Goal: Communication & Community: Answer question/provide support

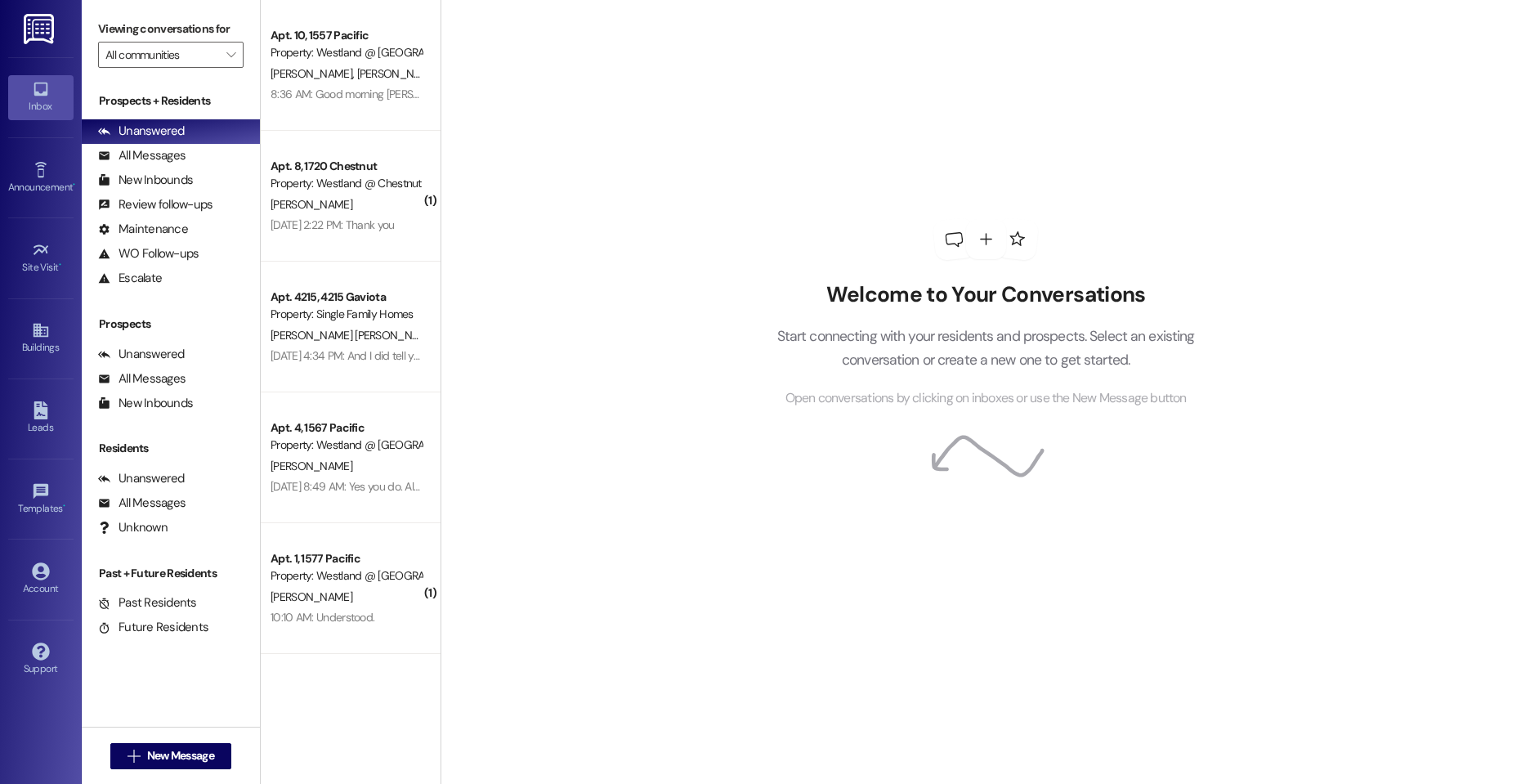
click at [207, 68] on div "Viewing conversations for All communities " at bounding box center [170, 42] width 178 height 84
click at [207, 60] on input "All communities" at bounding box center [161, 55] width 112 height 26
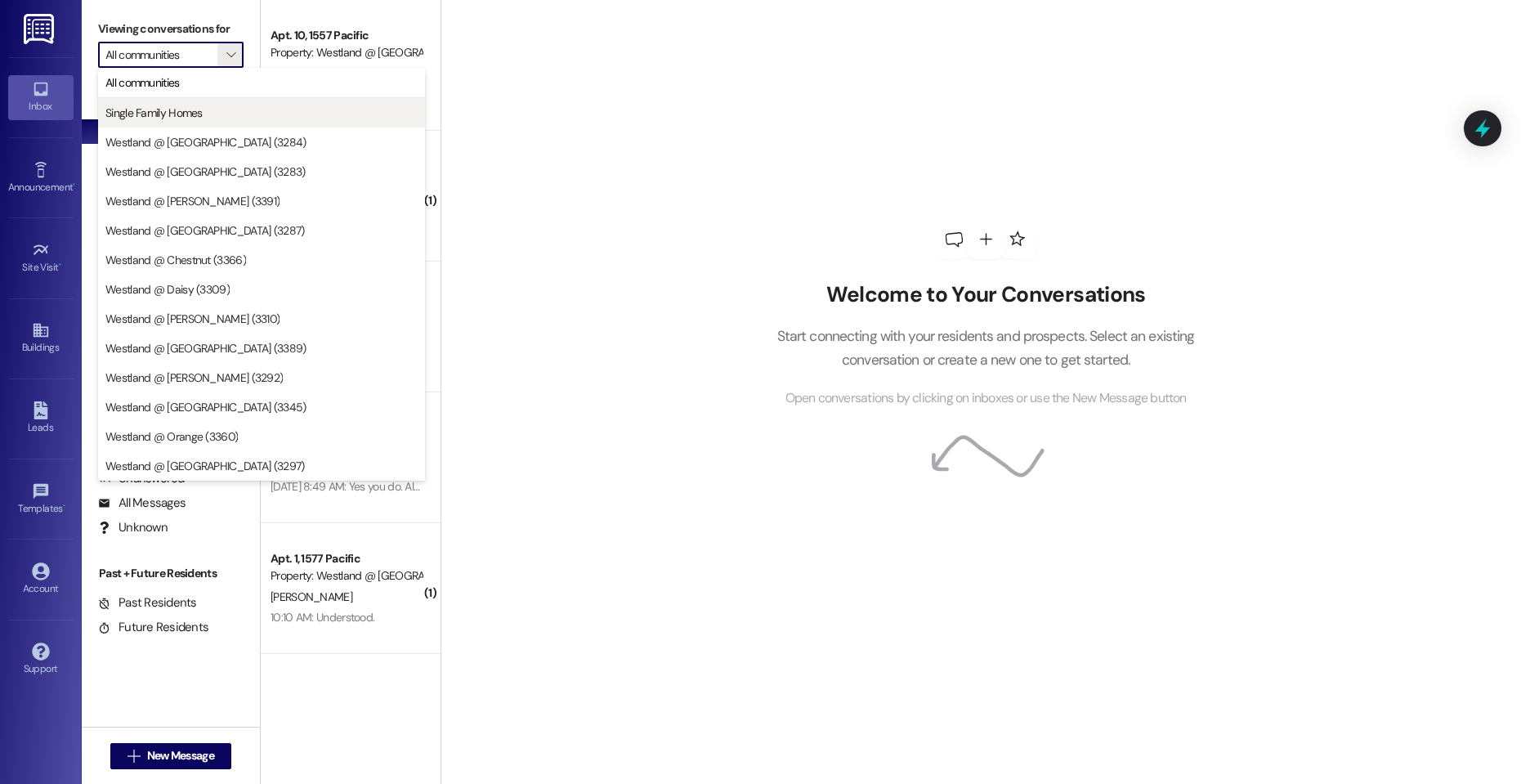
click at [194, 110] on span "Single Family Homes" at bounding box center [154, 112] width 97 height 17
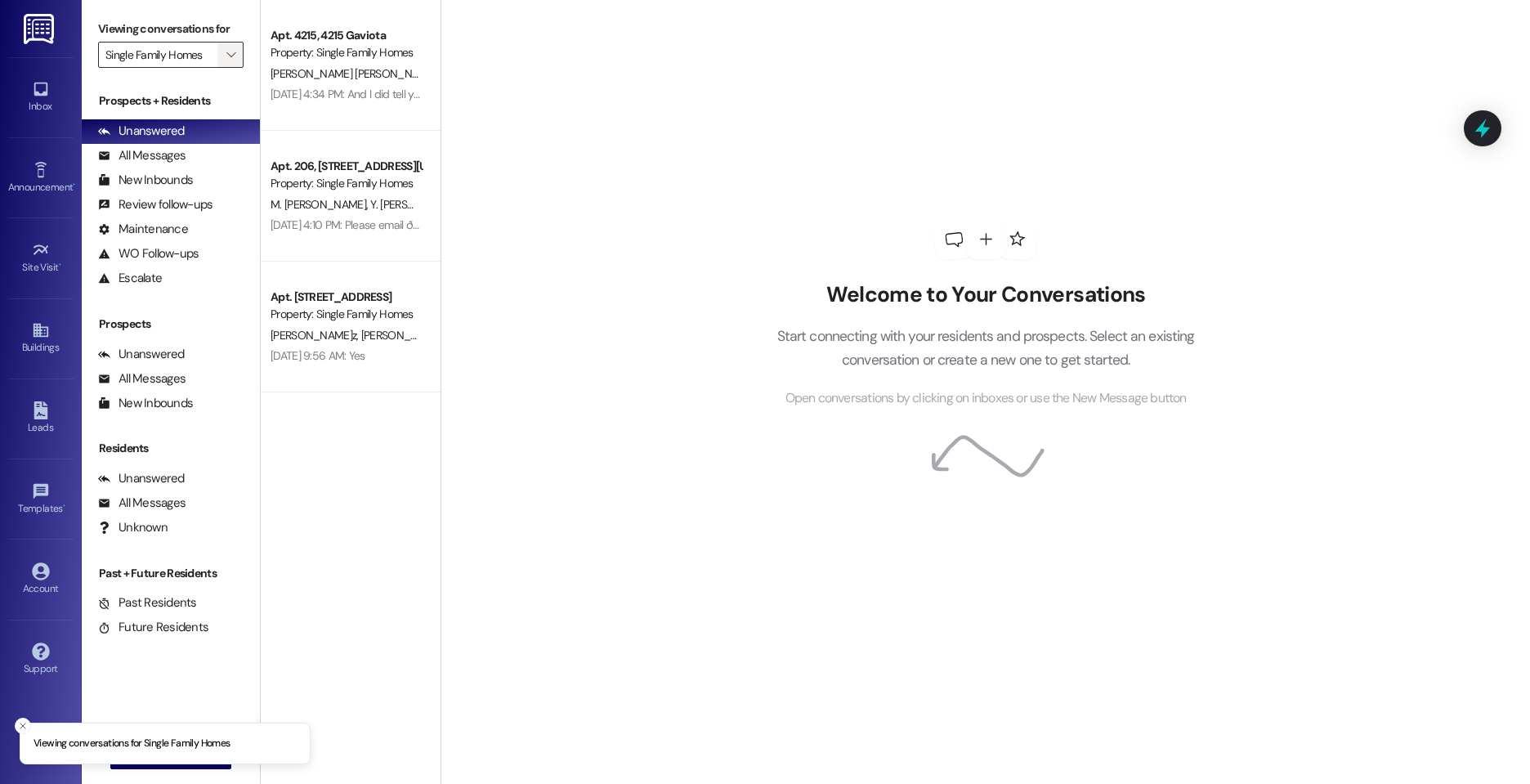
click at [223, 61] on span "" at bounding box center [231, 55] width 16 height 26
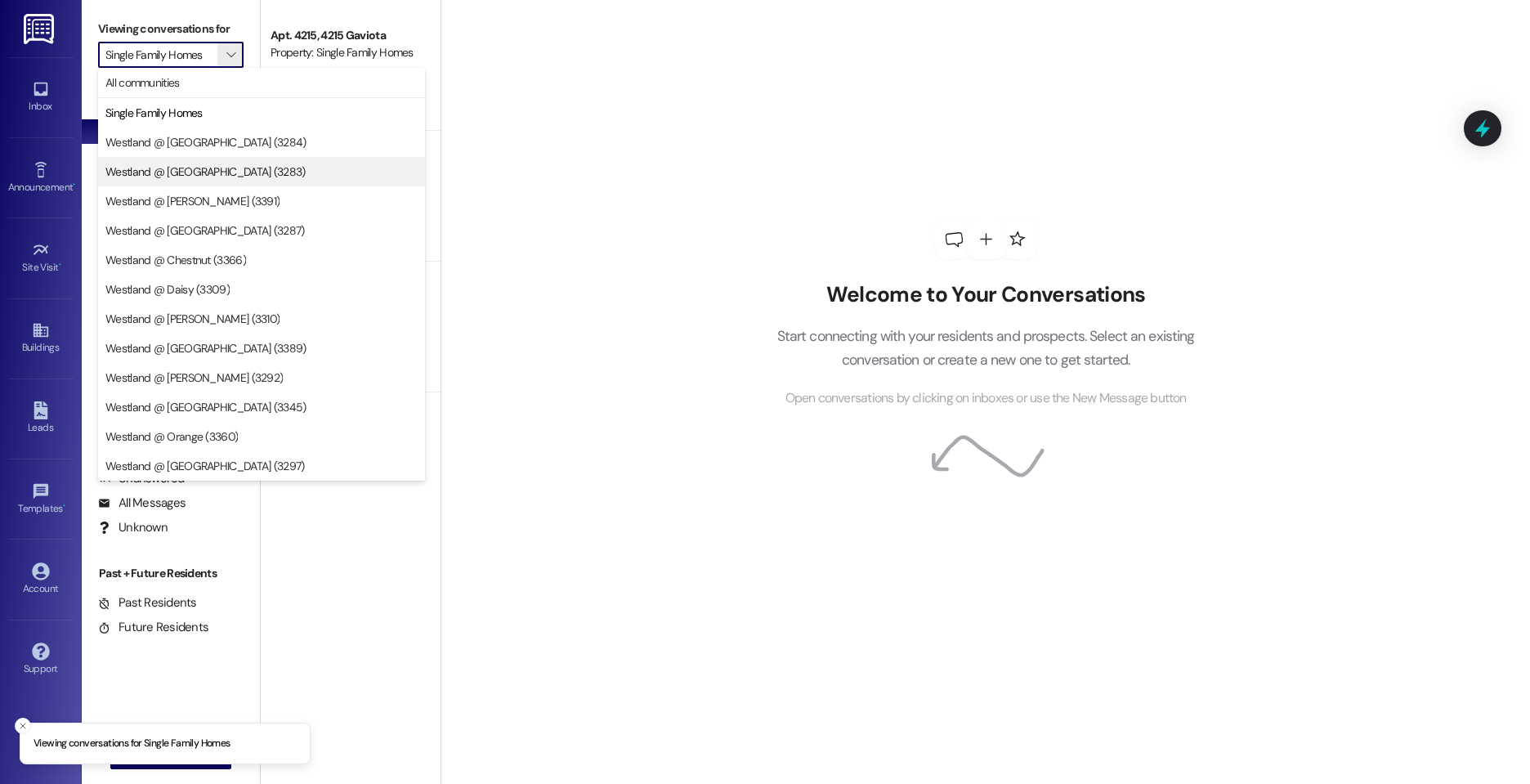
click at [214, 167] on span "Westland @ [GEOGRAPHIC_DATA] (3283)" at bounding box center [205, 171] width 200 height 17
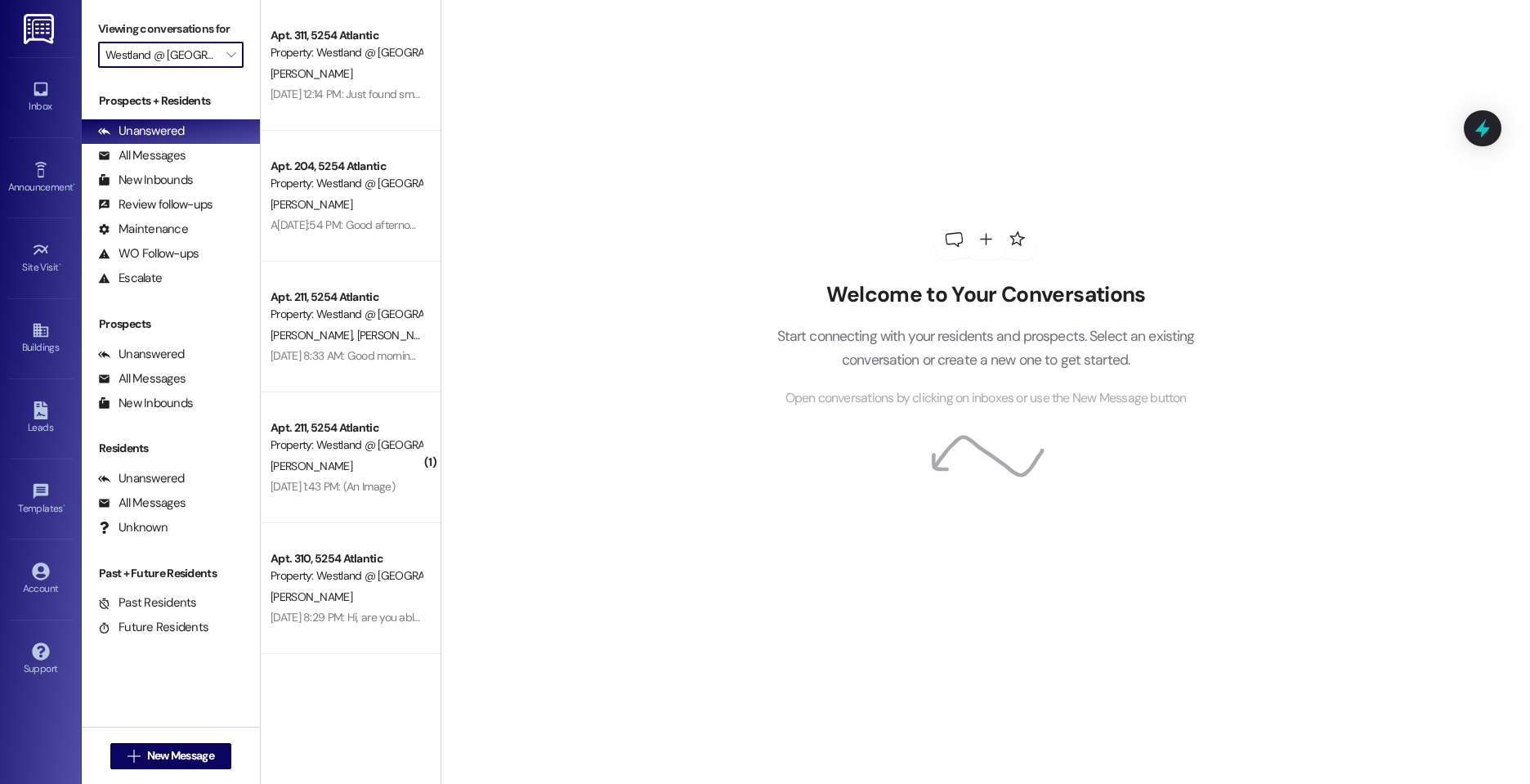
click at [205, 59] on input "Westland @ [GEOGRAPHIC_DATA] (3283)" at bounding box center [161, 55] width 112 height 26
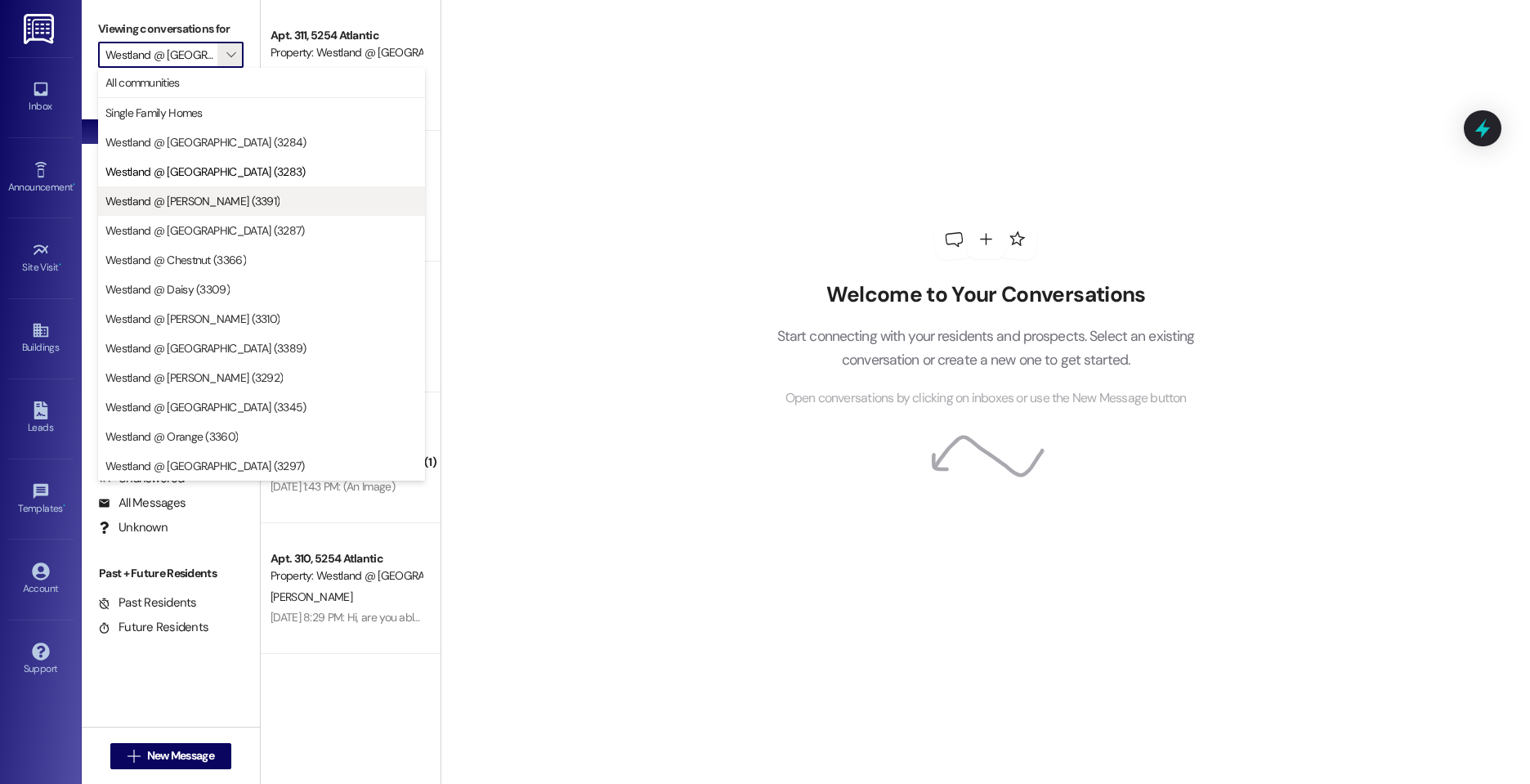
click at [225, 198] on span "Westland @ [PERSON_NAME] (3391)" at bounding box center [261, 201] width 312 height 17
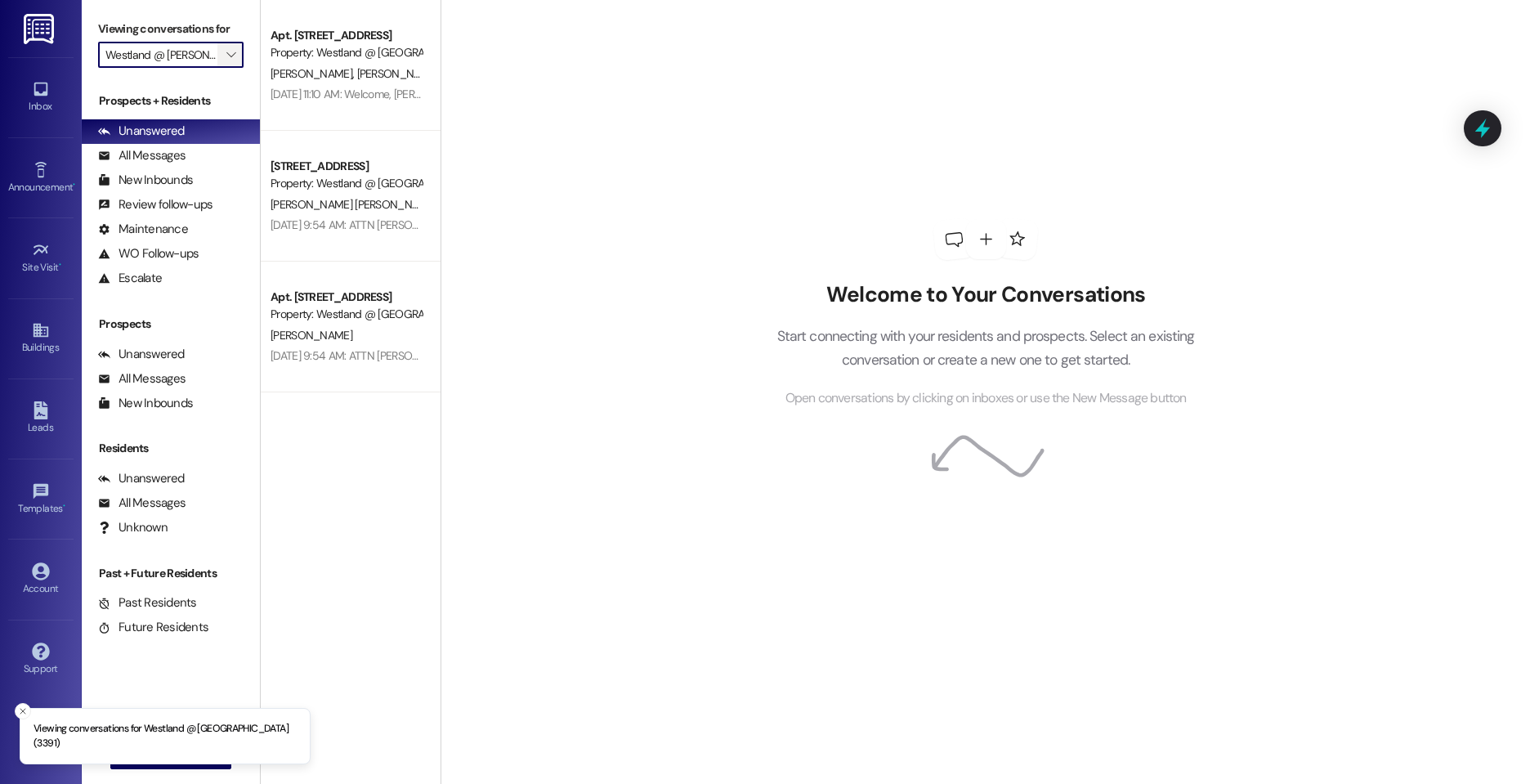
click at [226, 56] on icon "" at bounding box center [231, 54] width 9 height 13
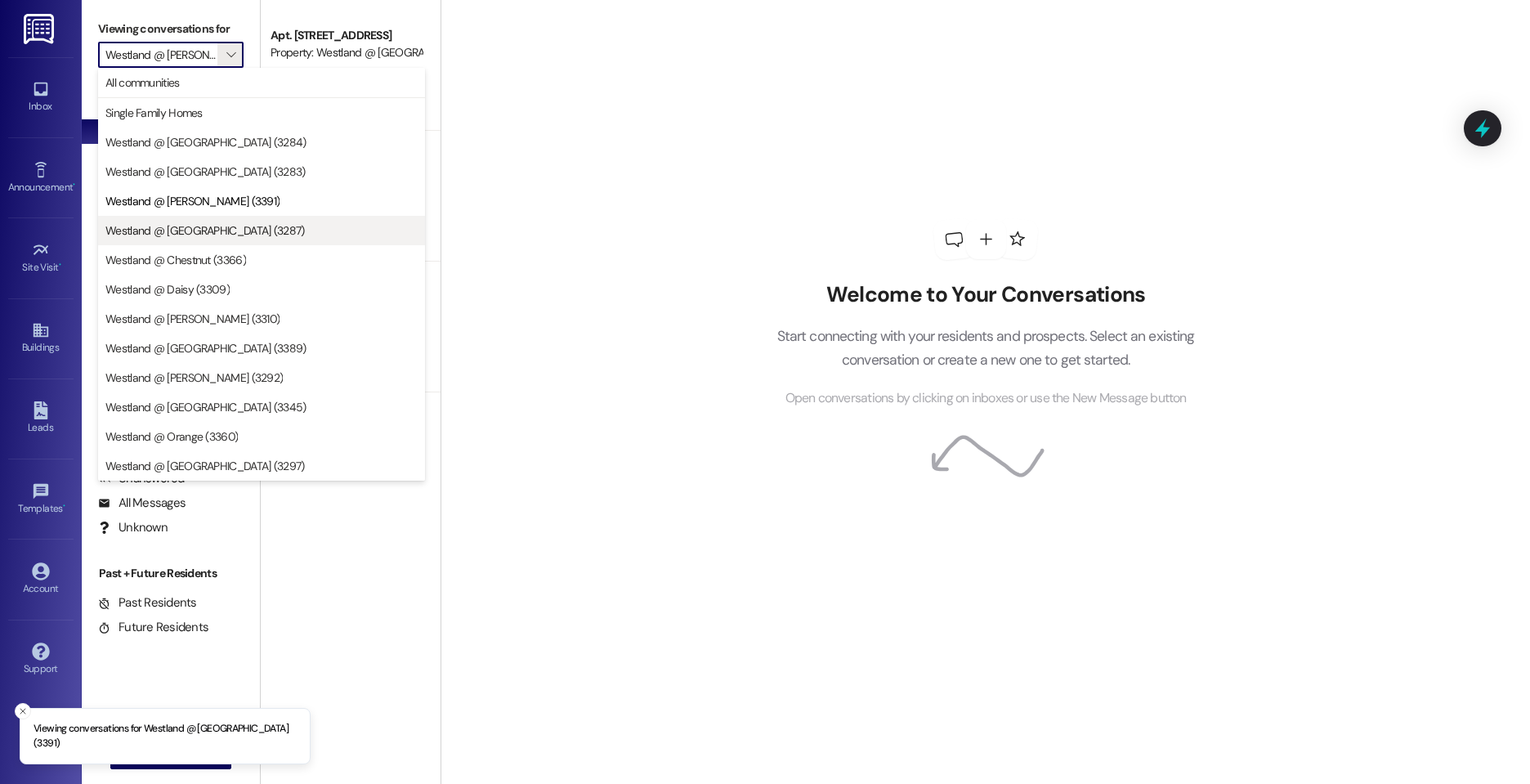
scroll to position [0, 6]
click at [232, 224] on span "Westland @ [GEOGRAPHIC_DATA] (3287)" at bounding box center [204, 230] width 199 height 17
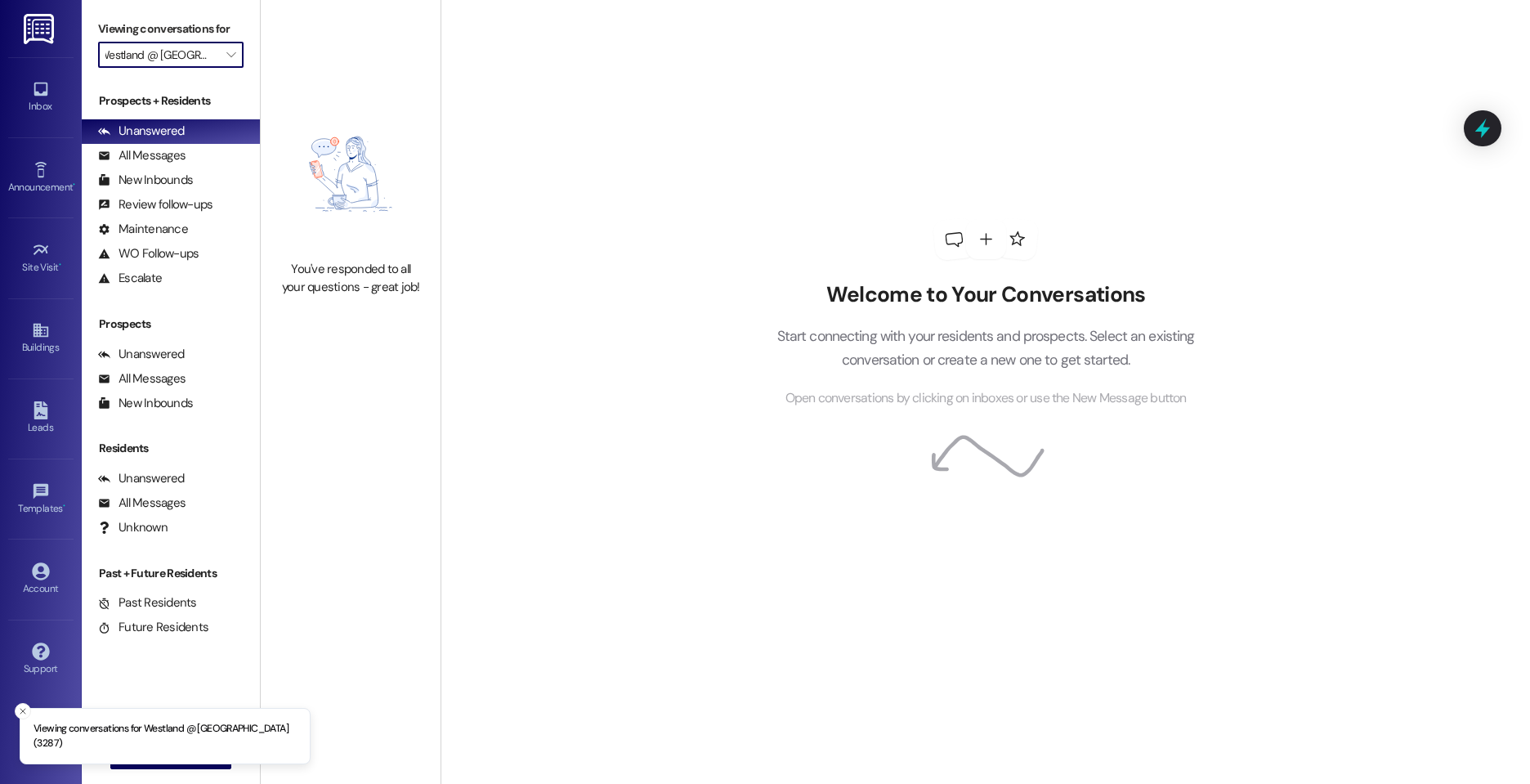
click at [206, 49] on input "Westland @ [GEOGRAPHIC_DATA] (3287)" at bounding box center [161, 55] width 112 height 26
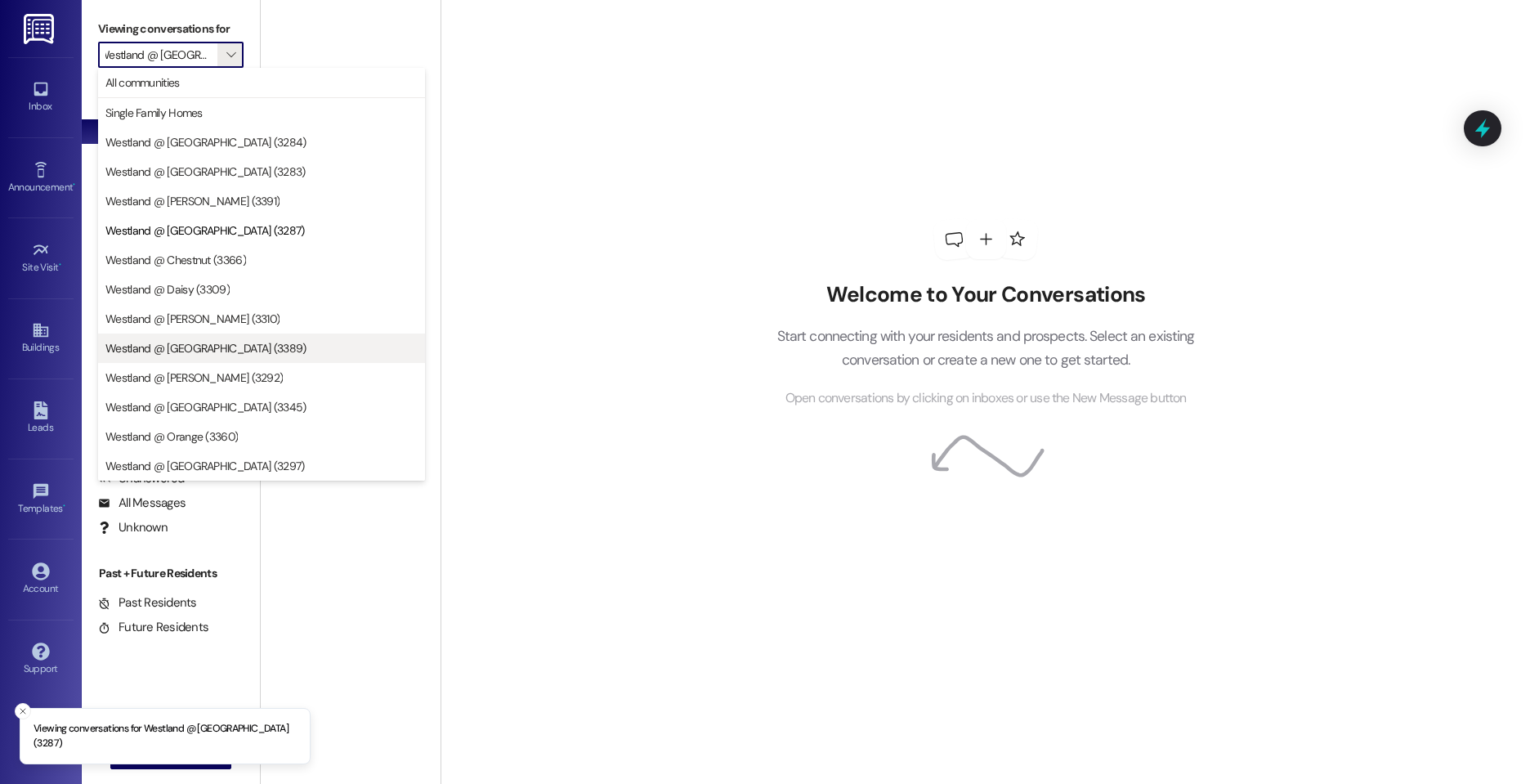
click at [198, 333] on button "Westland @ [GEOGRAPHIC_DATA] (3389)" at bounding box center [261, 348] width 327 height 30
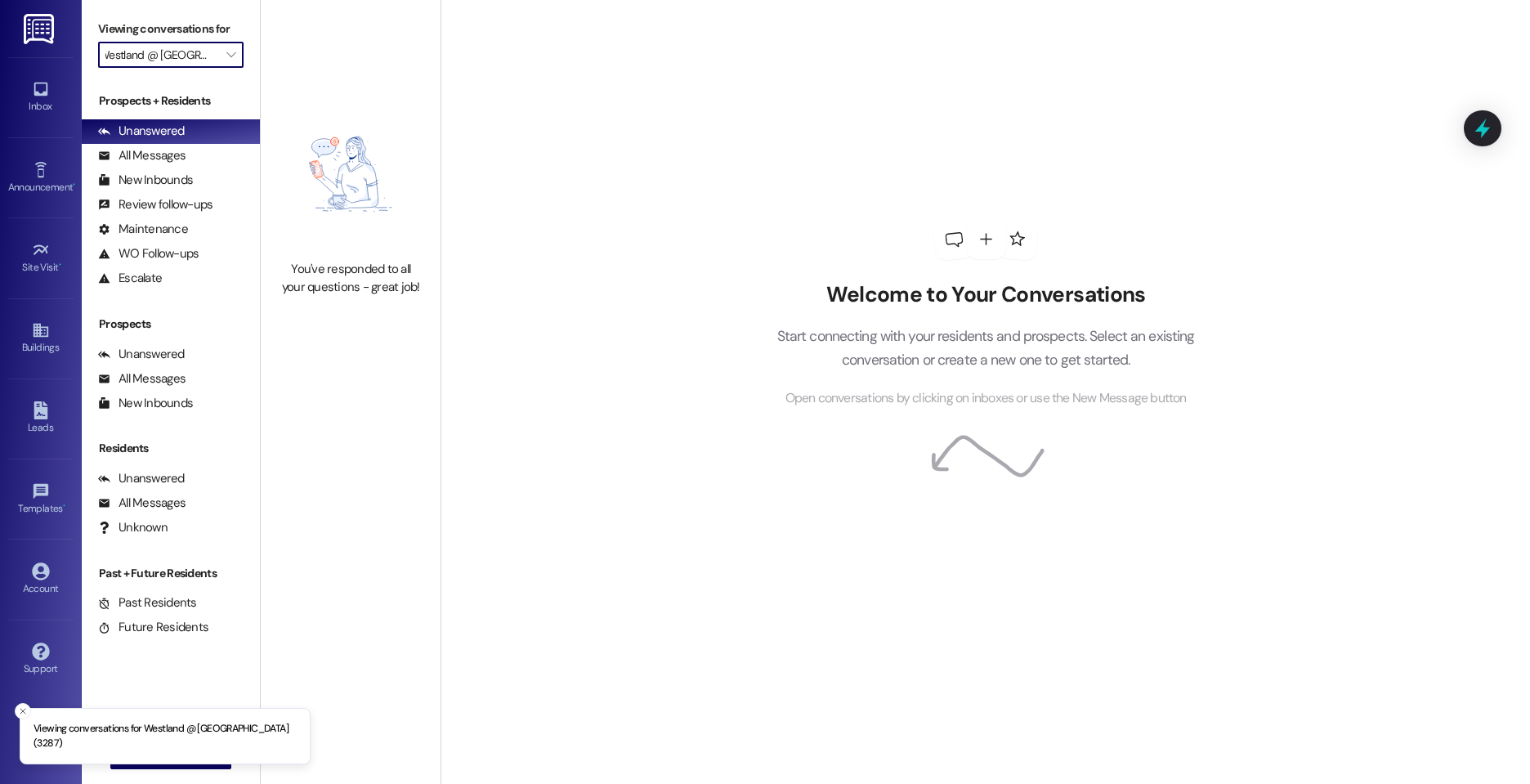
type input "Westland @ [GEOGRAPHIC_DATA] (3389)"
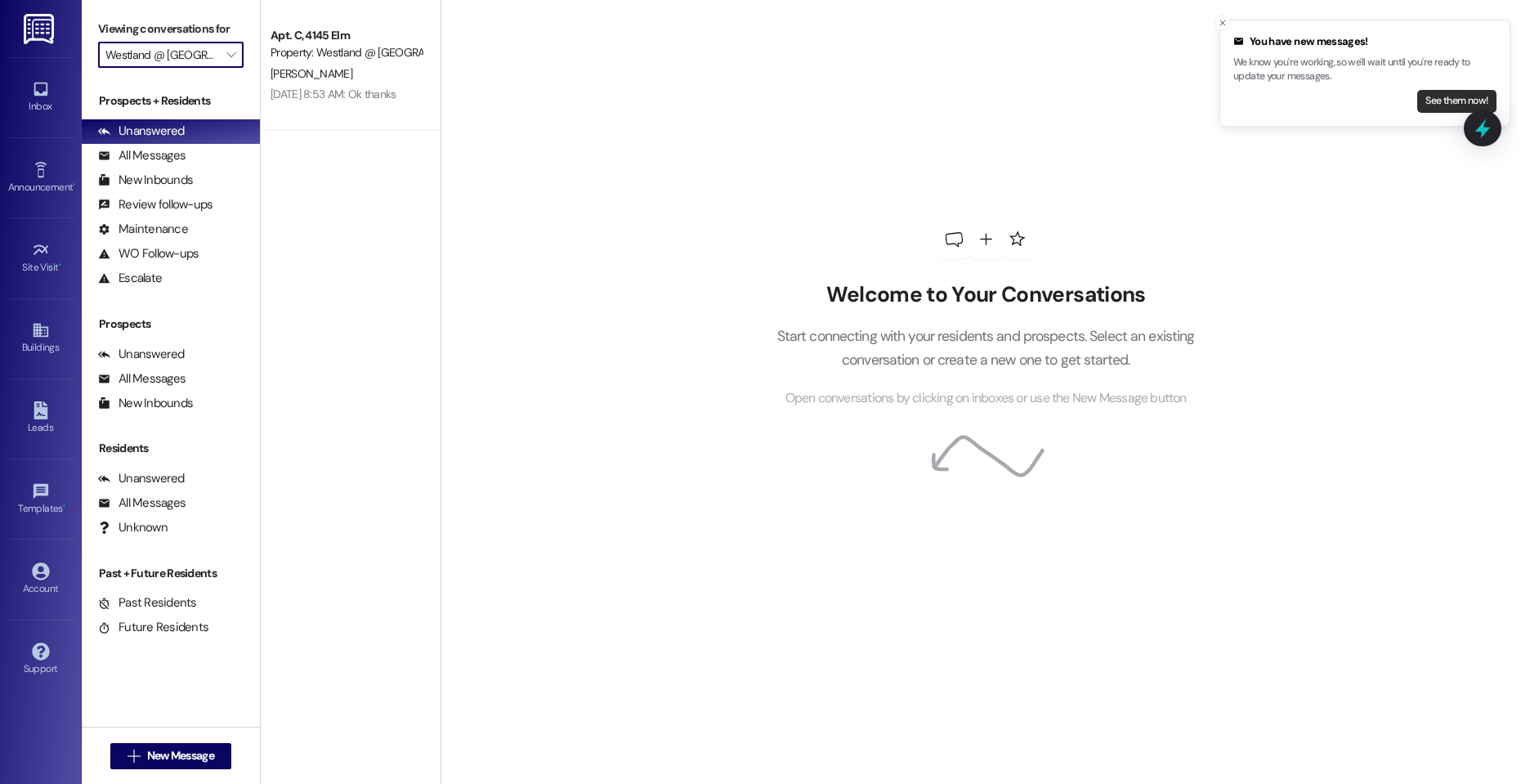
click at [1457, 102] on button "See them now!" at bounding box center [1457, 101] width 79 height 23
click at [240, 59] on button "" at bounding box center [231, 55] width 26 height 26
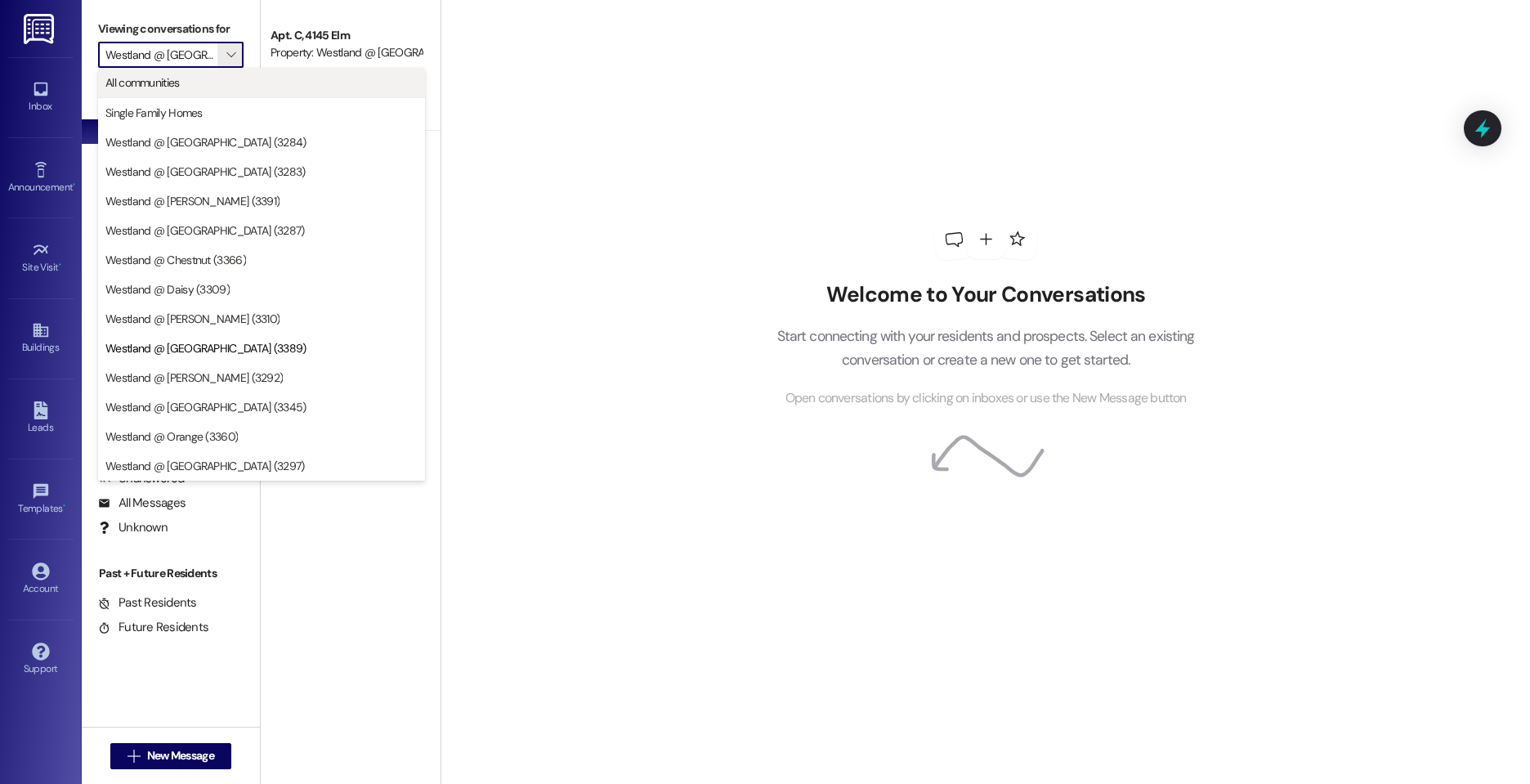
click at [207, 91] on button "All communities" at bounding box center [261, 82] width 327 height 30
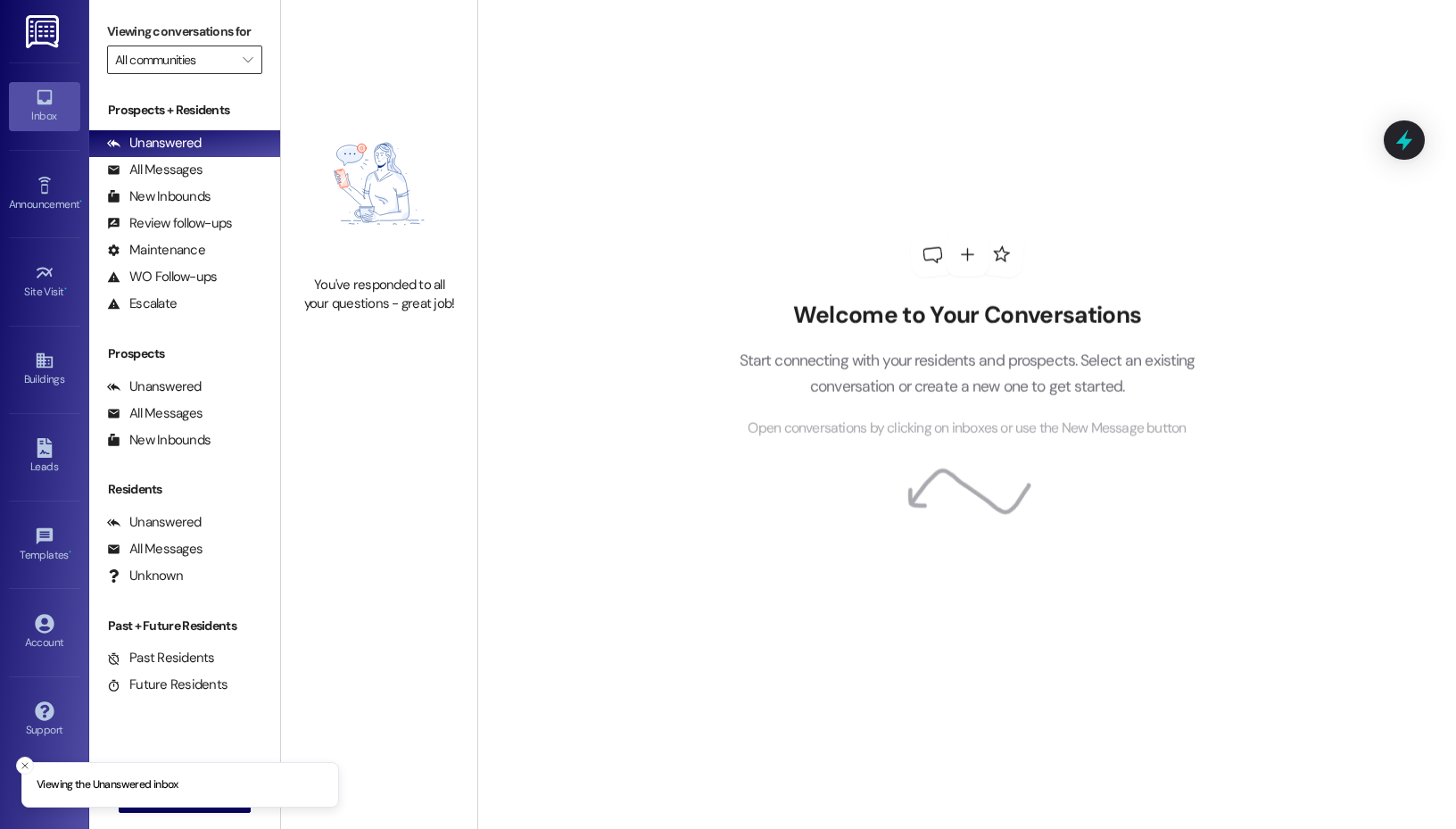
click at [220, 59] on input "All communities" at bounding box center [174, 60] width 119 height 29
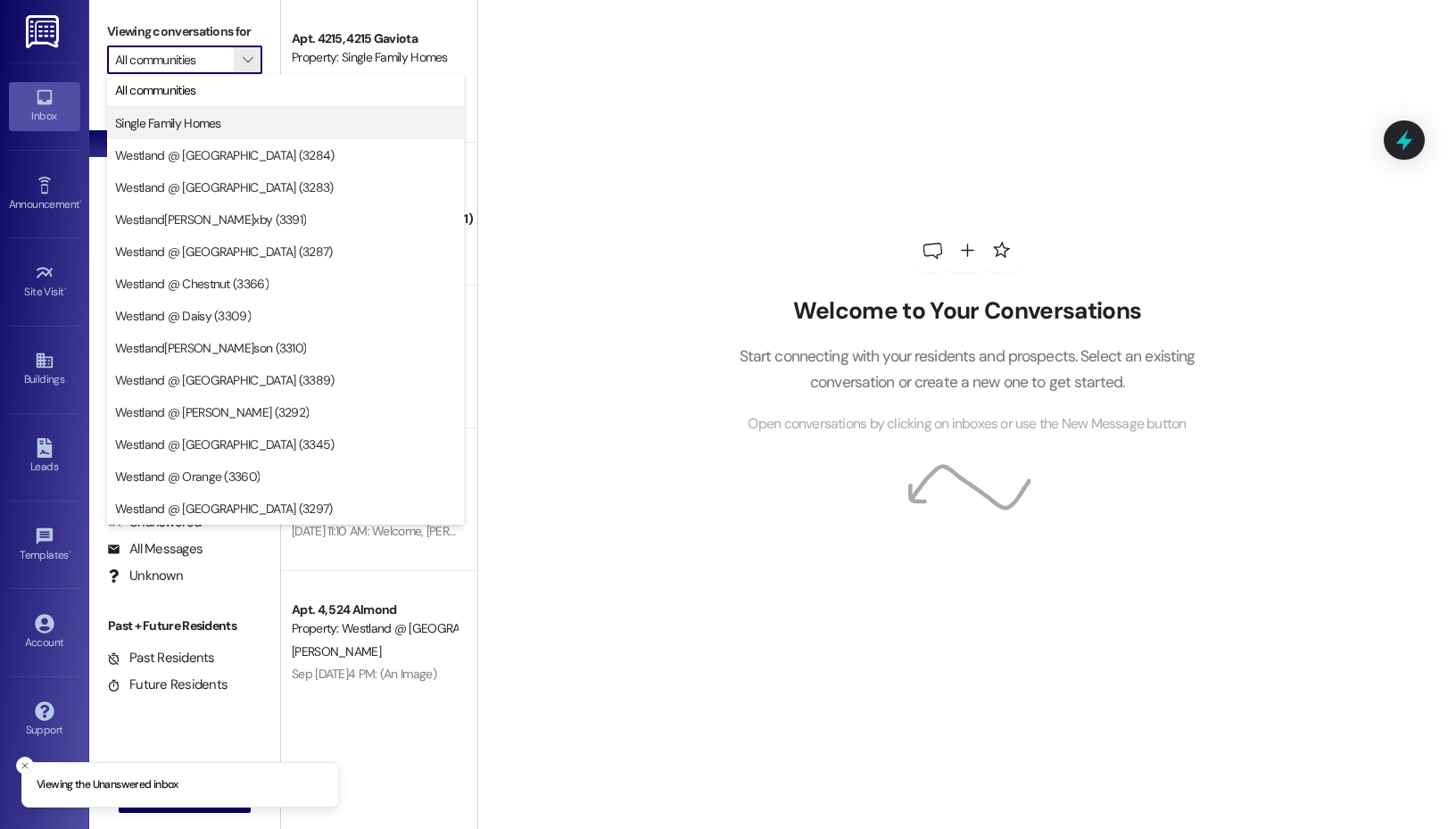
click at [213, 124] on span "Single Family Homes" at bounding box center [168, 123] width 106 height 18
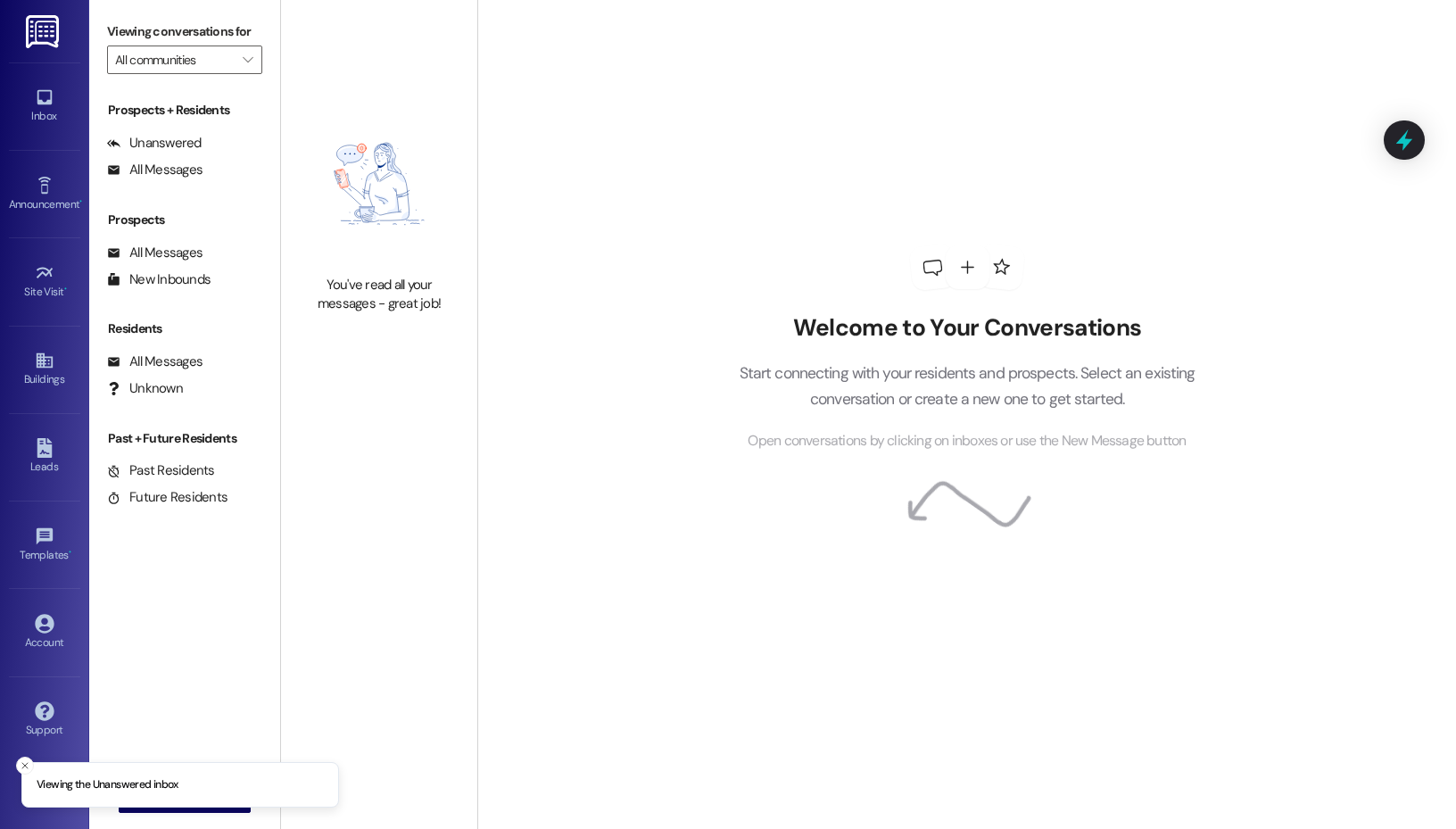
type input "Single Family Homes"
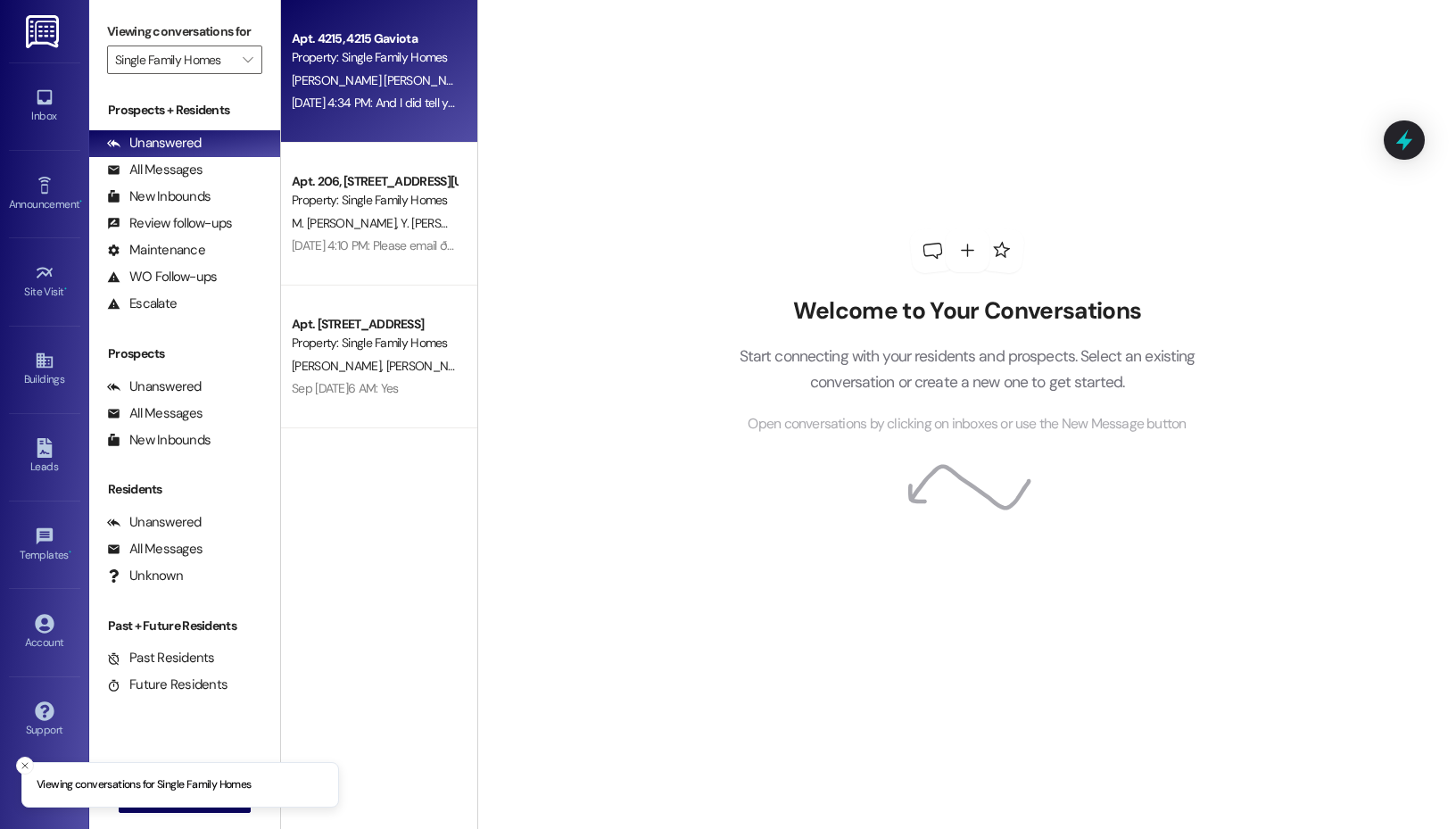
click at [384, 104] on div "Sep 11, 2025 at 4:34 PM: And I did tell you - that's we have roaches . And you …" at bounding box center [1193, 102] width 1802 height 16
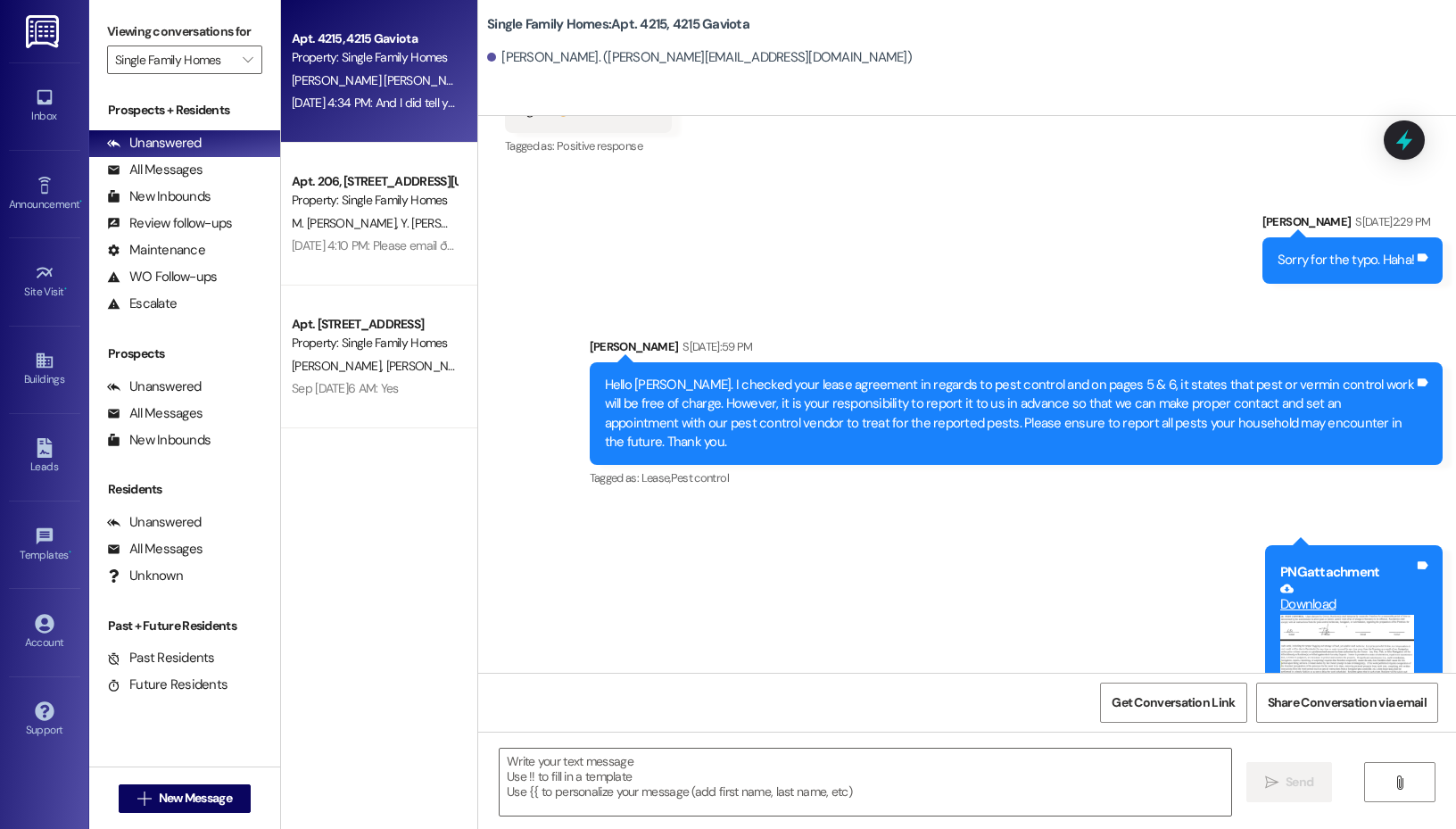
scroll to position [60957, 0]
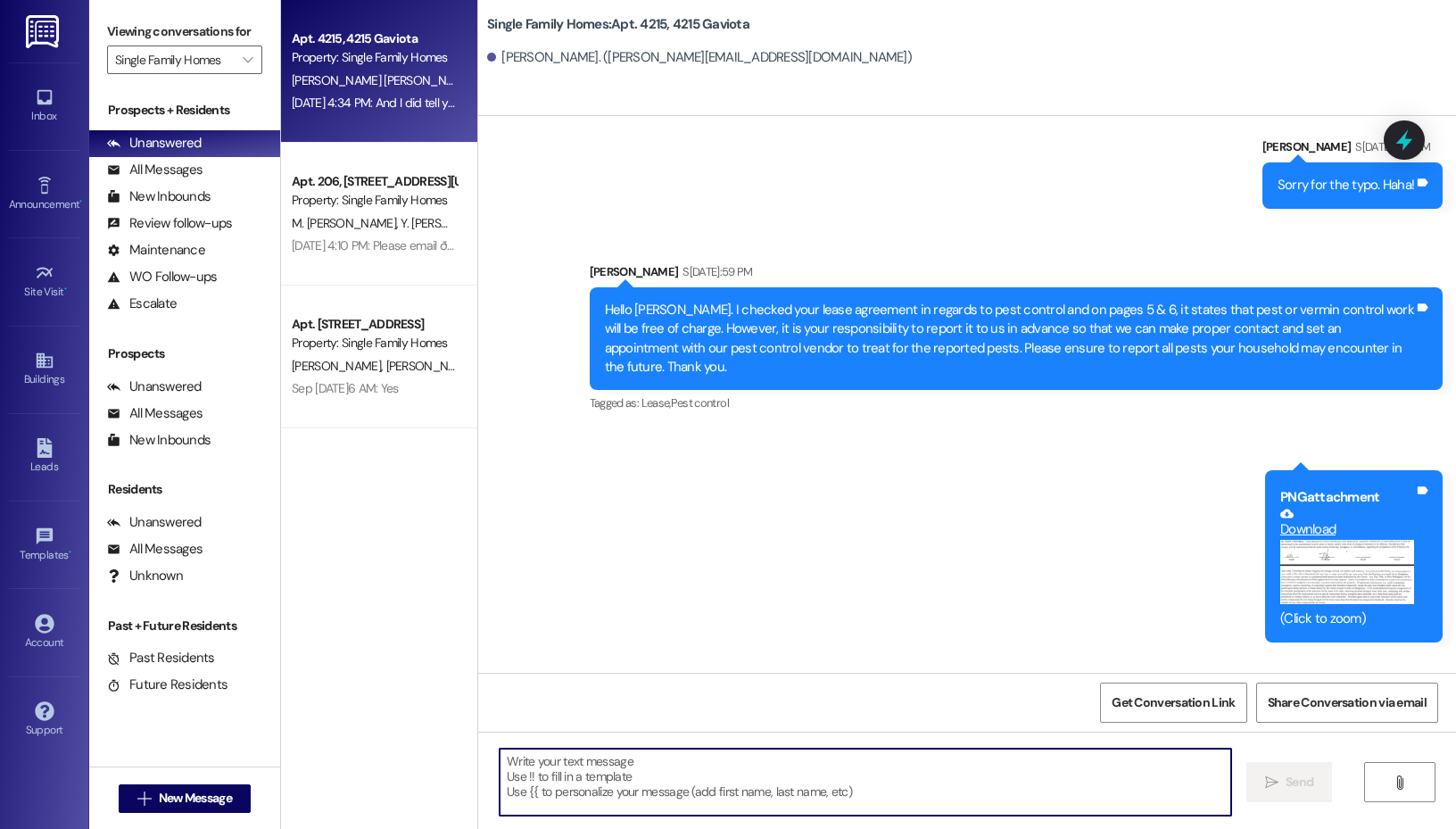
click at [694, 775] on textarea at bounding box center [865, 782] width 731 height 67
click at [770, 760] on textarea "Hello Hilde. Can you provide me with receipts" at bounding box center [865, 782] width 731 height 67
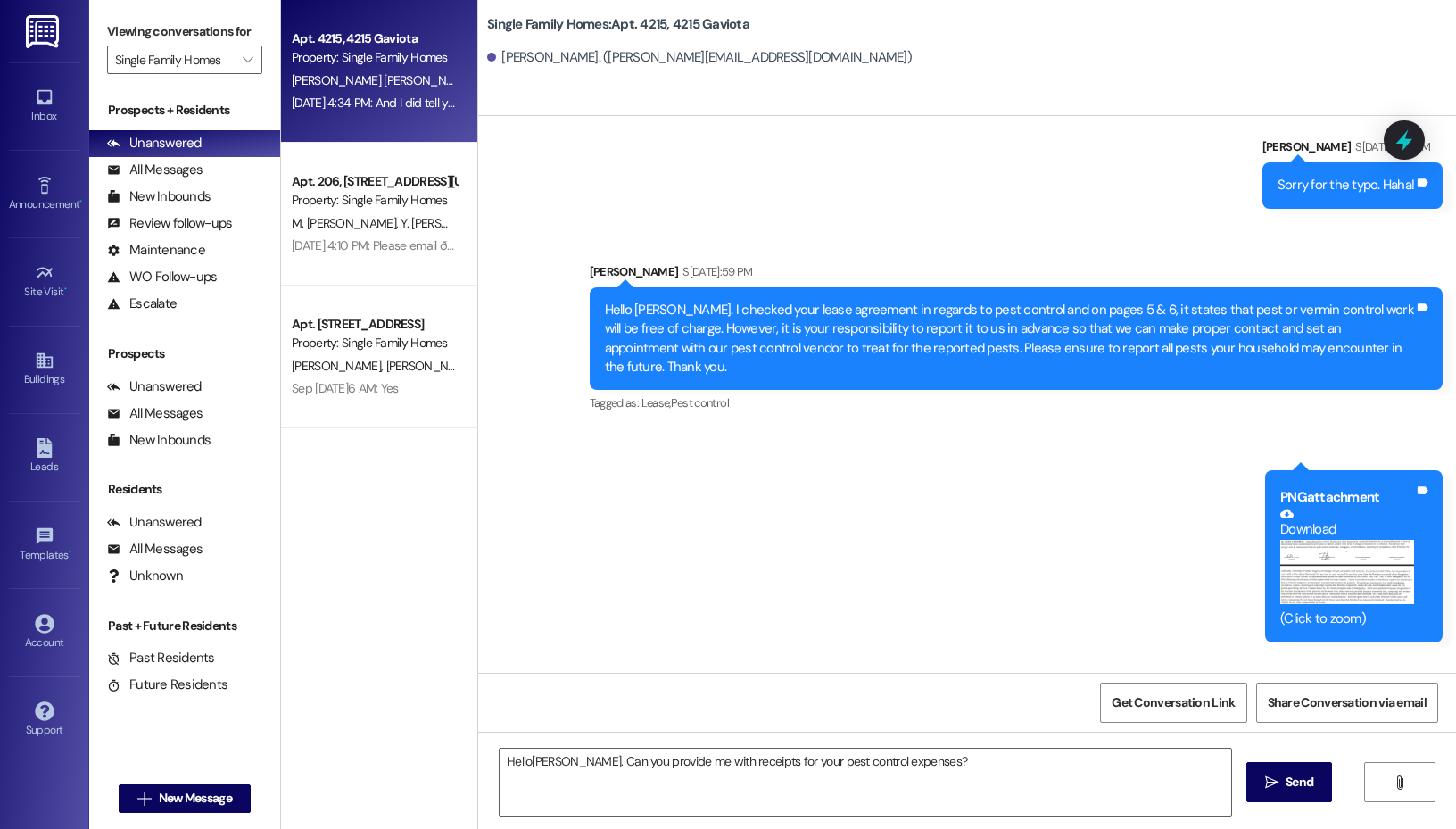
click at [1343, 540] on button "Zoom image" at bounding box center [1347, 571] width 134 height 64
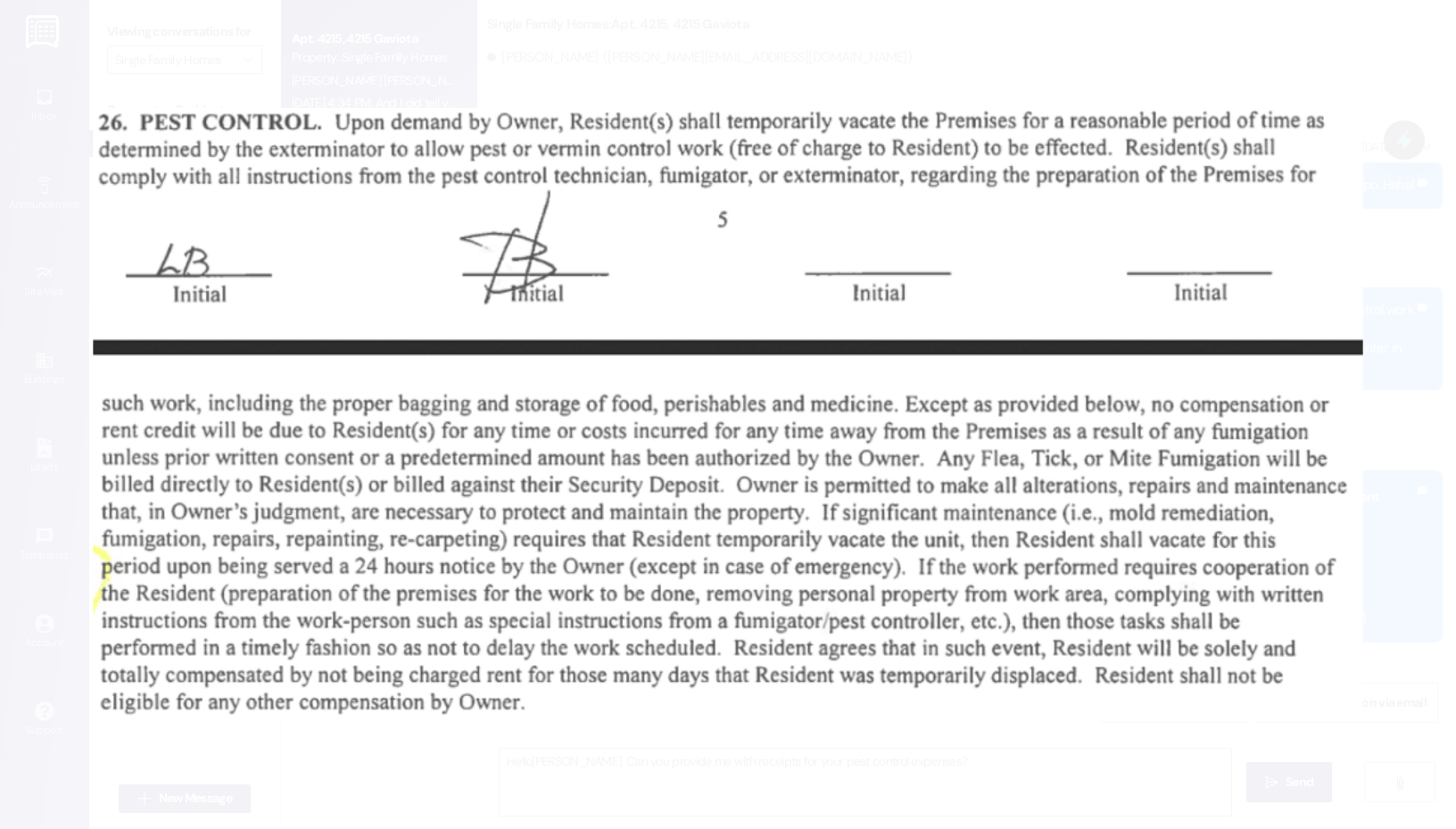
click at [26, 227] on button "Unzoom image" at bounding box center [728, 414] width 1456 height 829
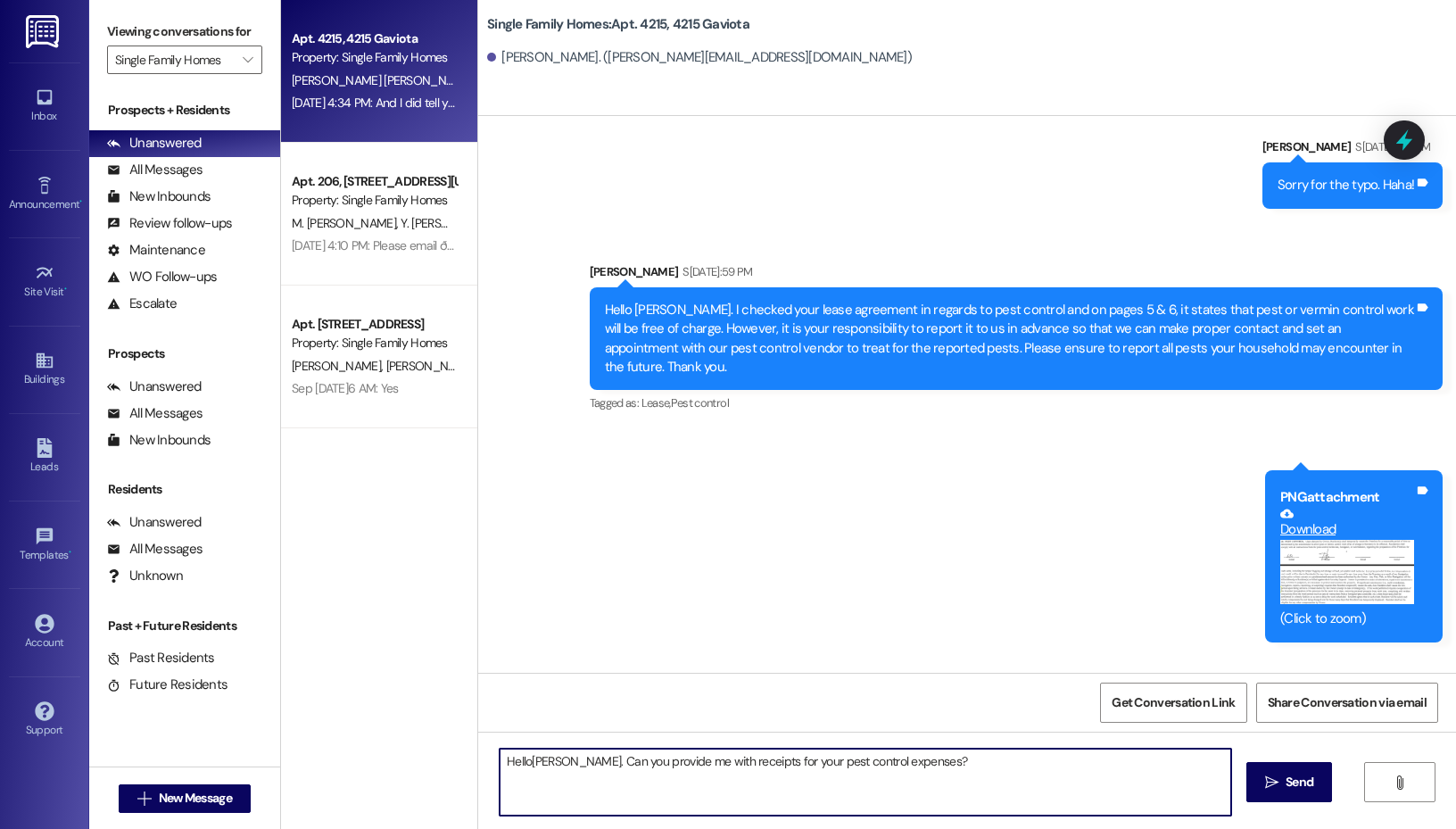
click at [1052, 770] on textarea "Hello Hilde. Can you provide me with receipts for your pest control expenses?" at bounding box center [865, 782] width 731 height 67
type textarea "Hello Hilde. Can you provide me with receipts for your pest control expenses? T…"
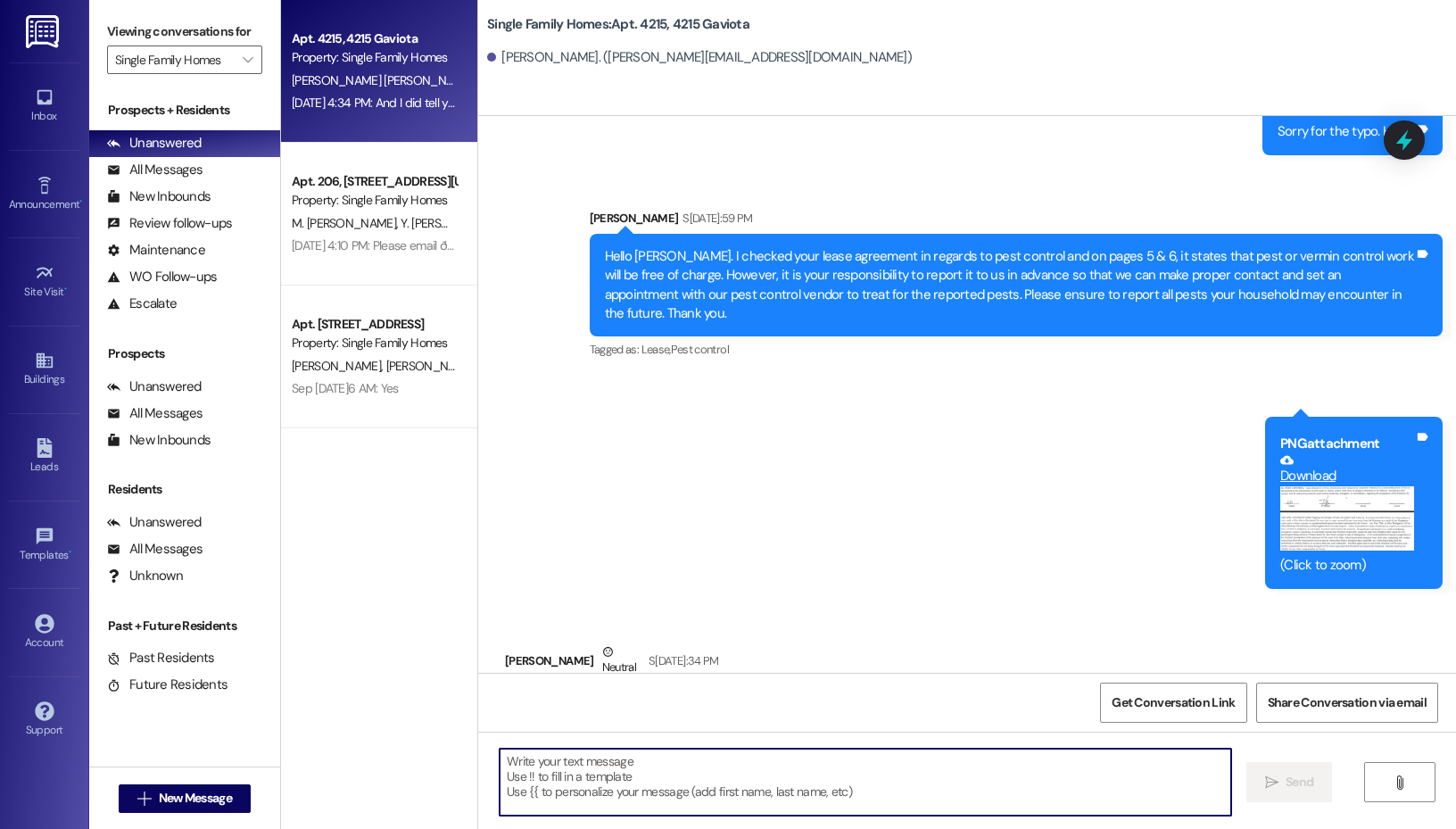
scroll to position [61082, 0]
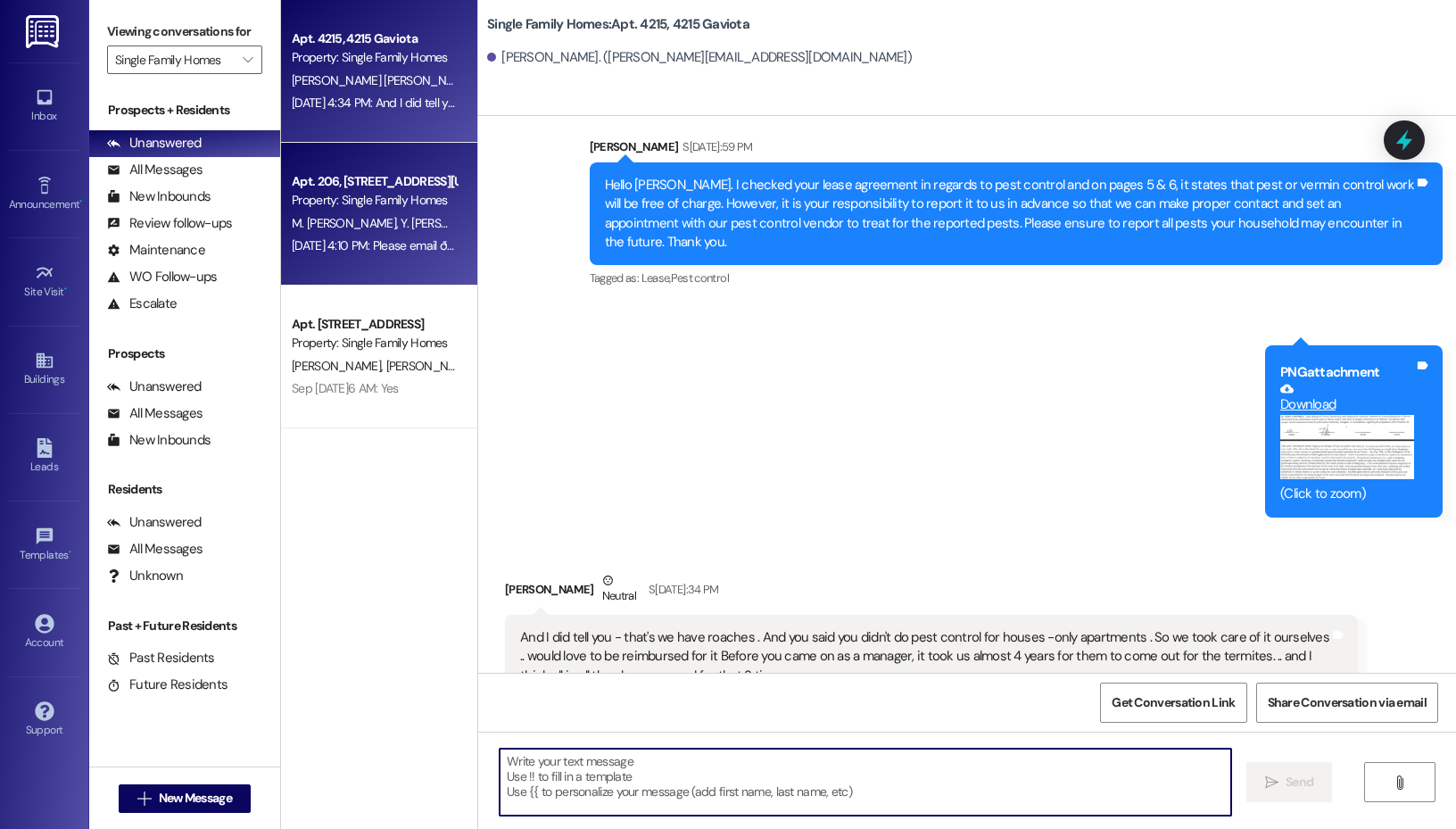
click at [391, 227] on span "M. [PERSON_NAME]" at bounding box center [347, 223] width 109 height 16
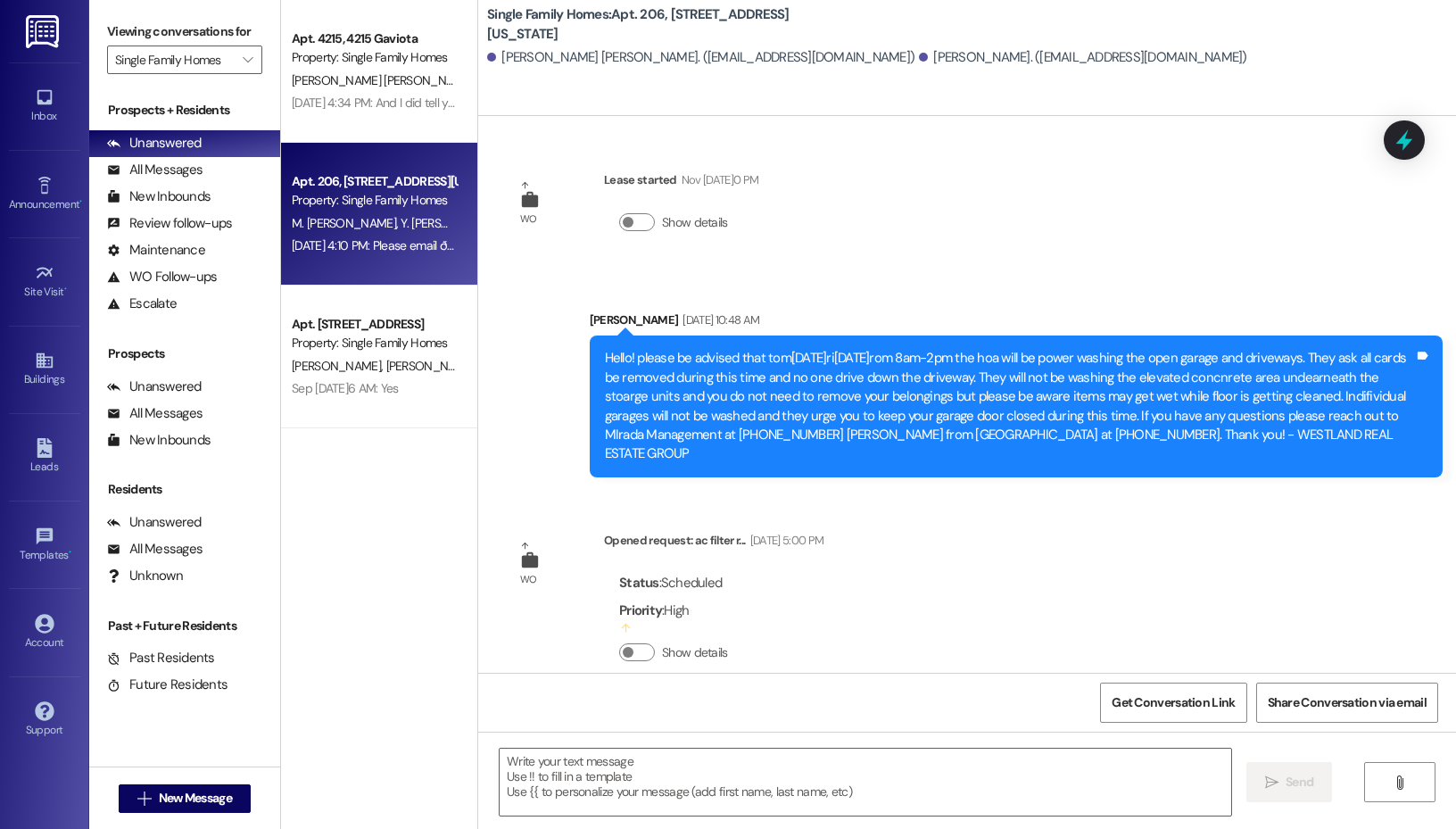
scroll to position [16239, 0]
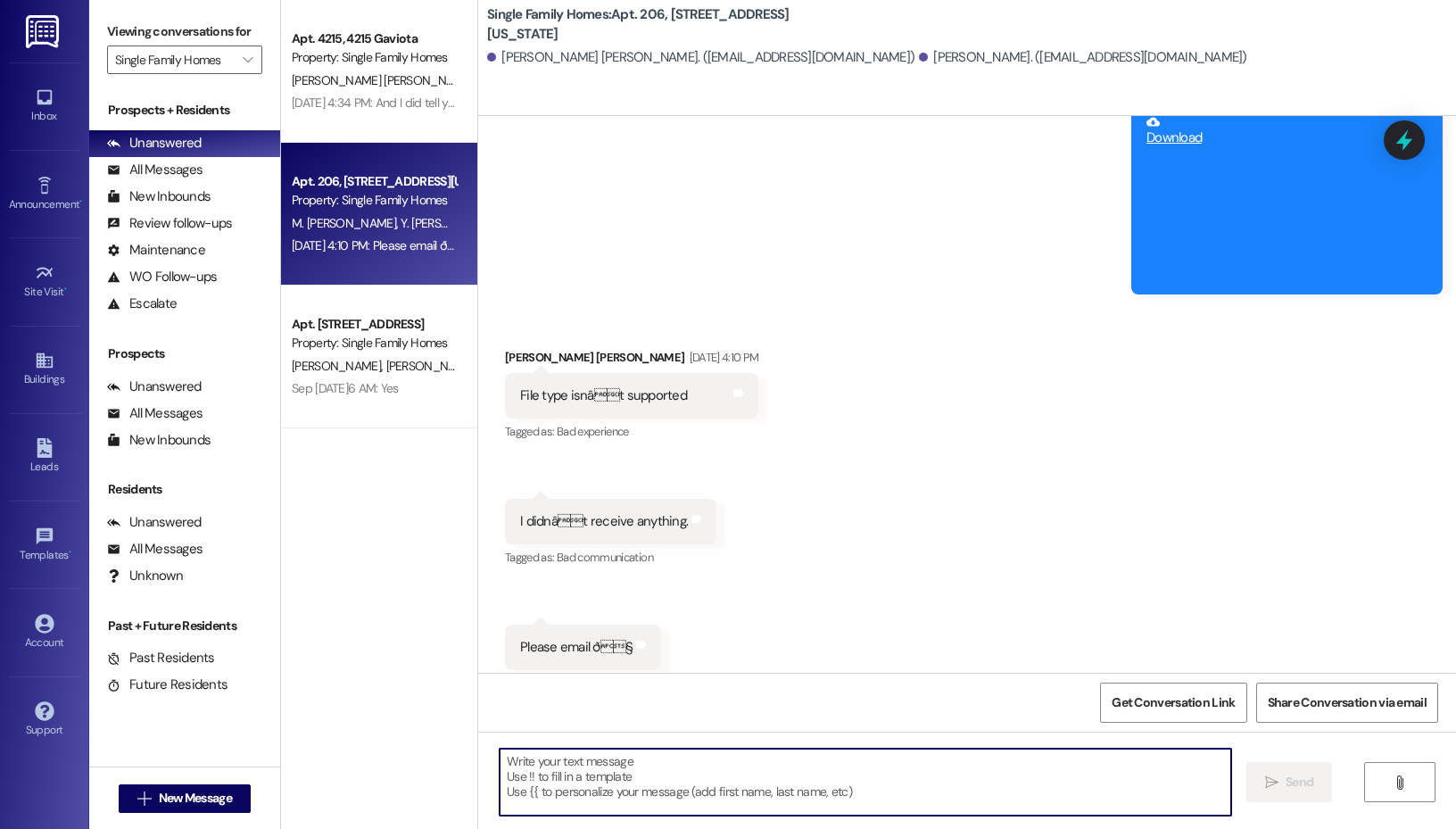
click at [631, 779] on textarea at bounding box center [865, 782] width 731 height 67
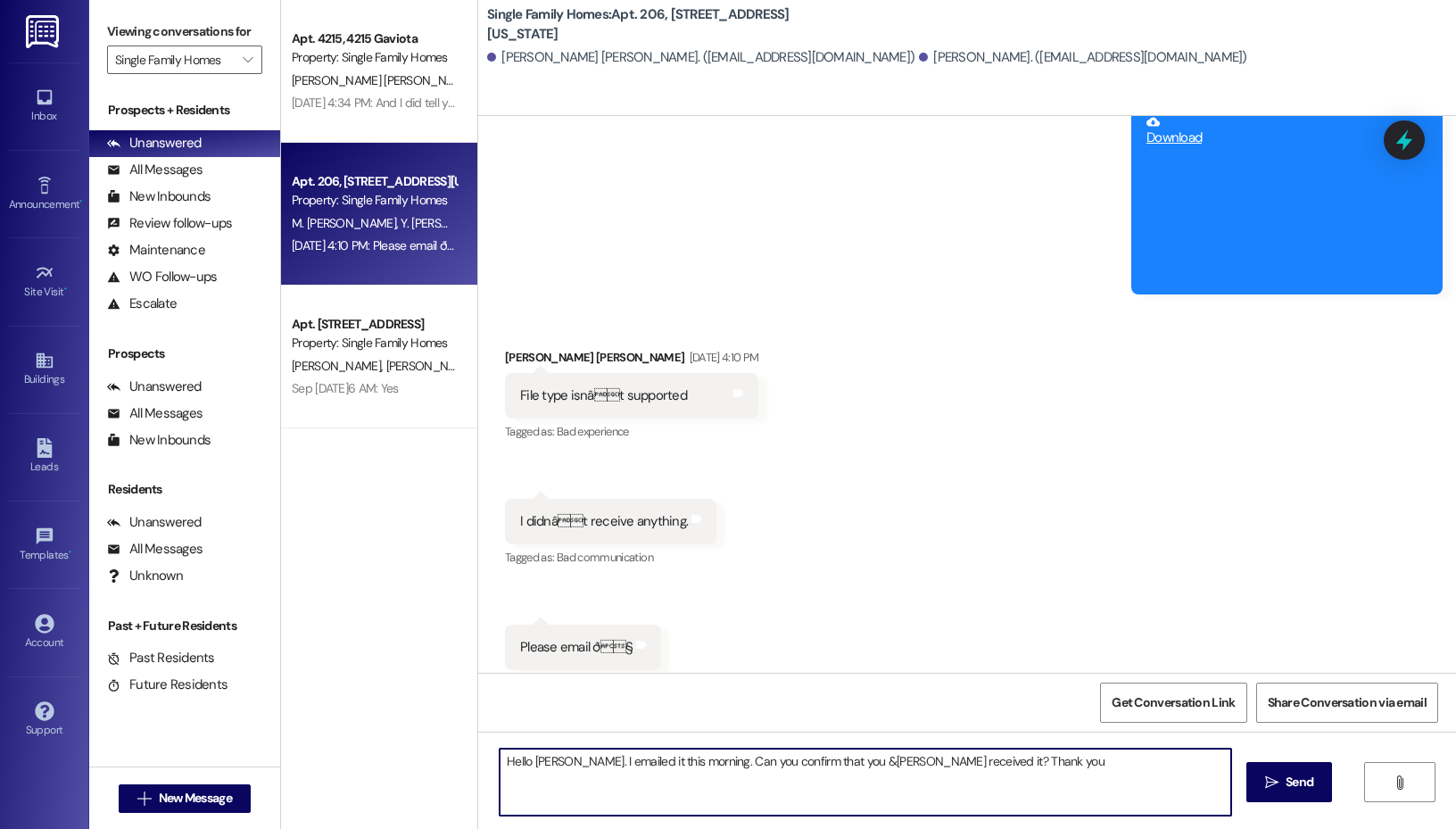
type textarea "Hello Yossel. I emailed it this morning. Can you confirm that you & Mimi receiv…"
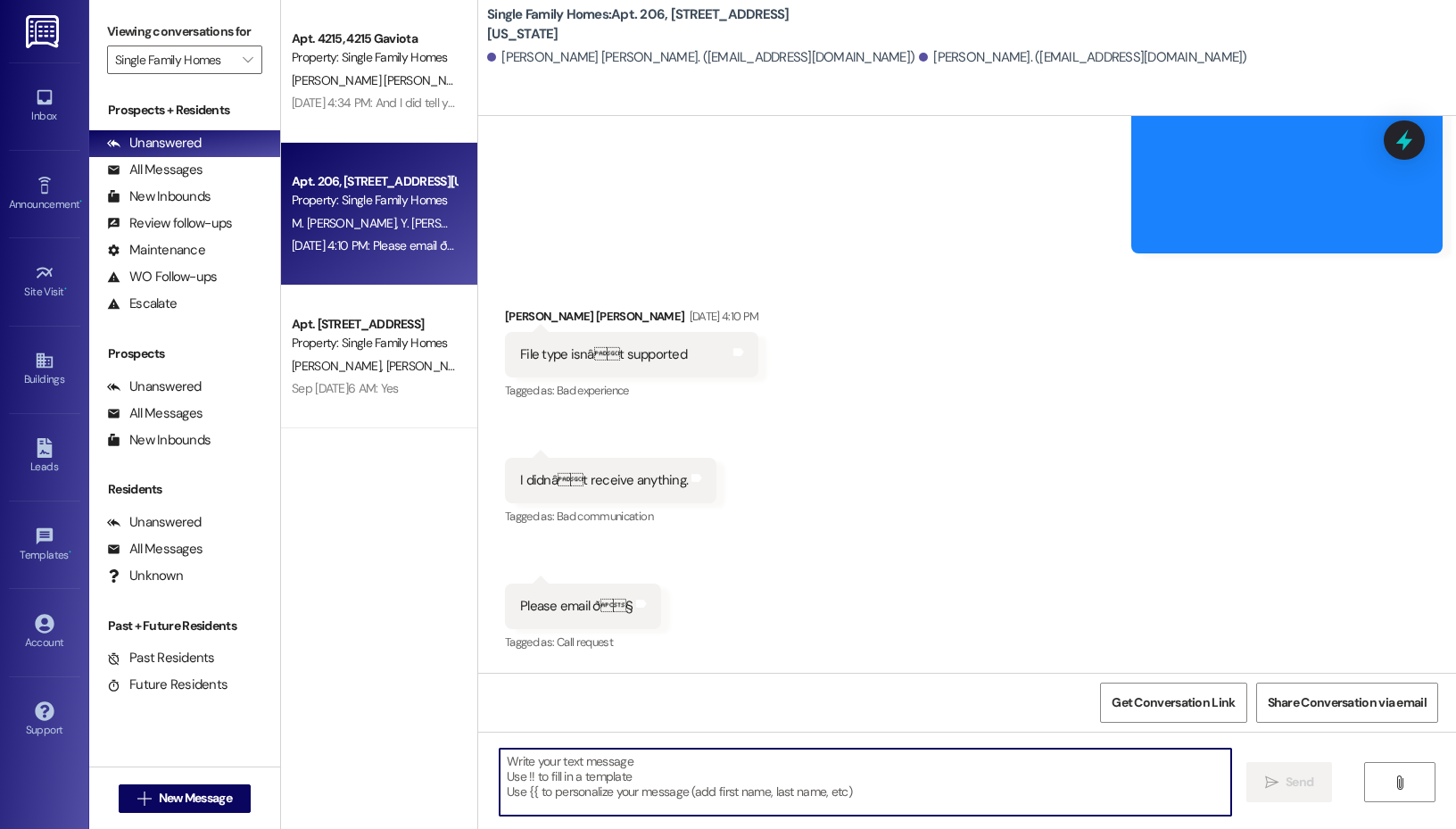
scroll to position [16363, 0]
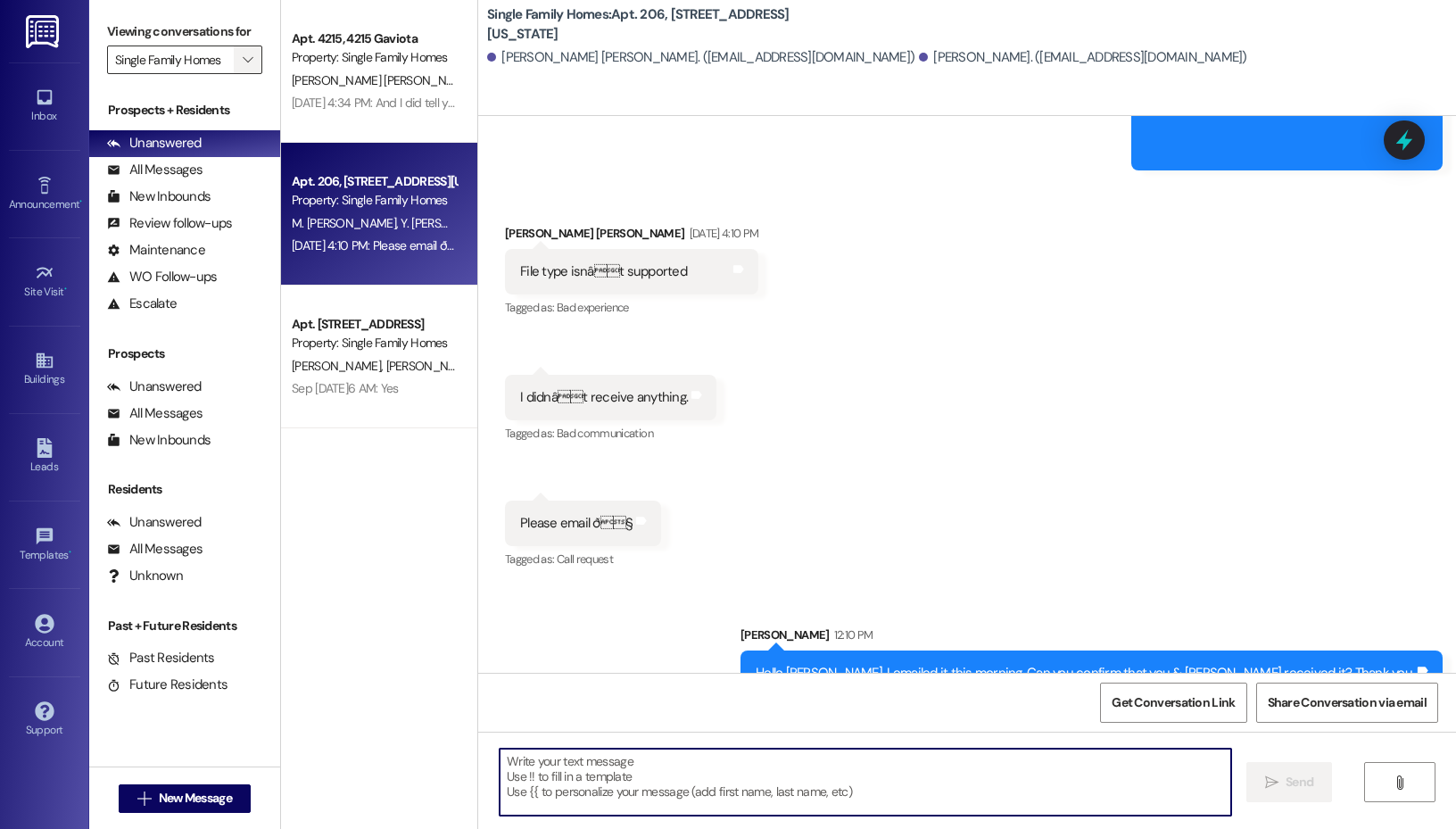
click at [236, 58] on button "" at bounding box center [248, 60] width 29 height 29
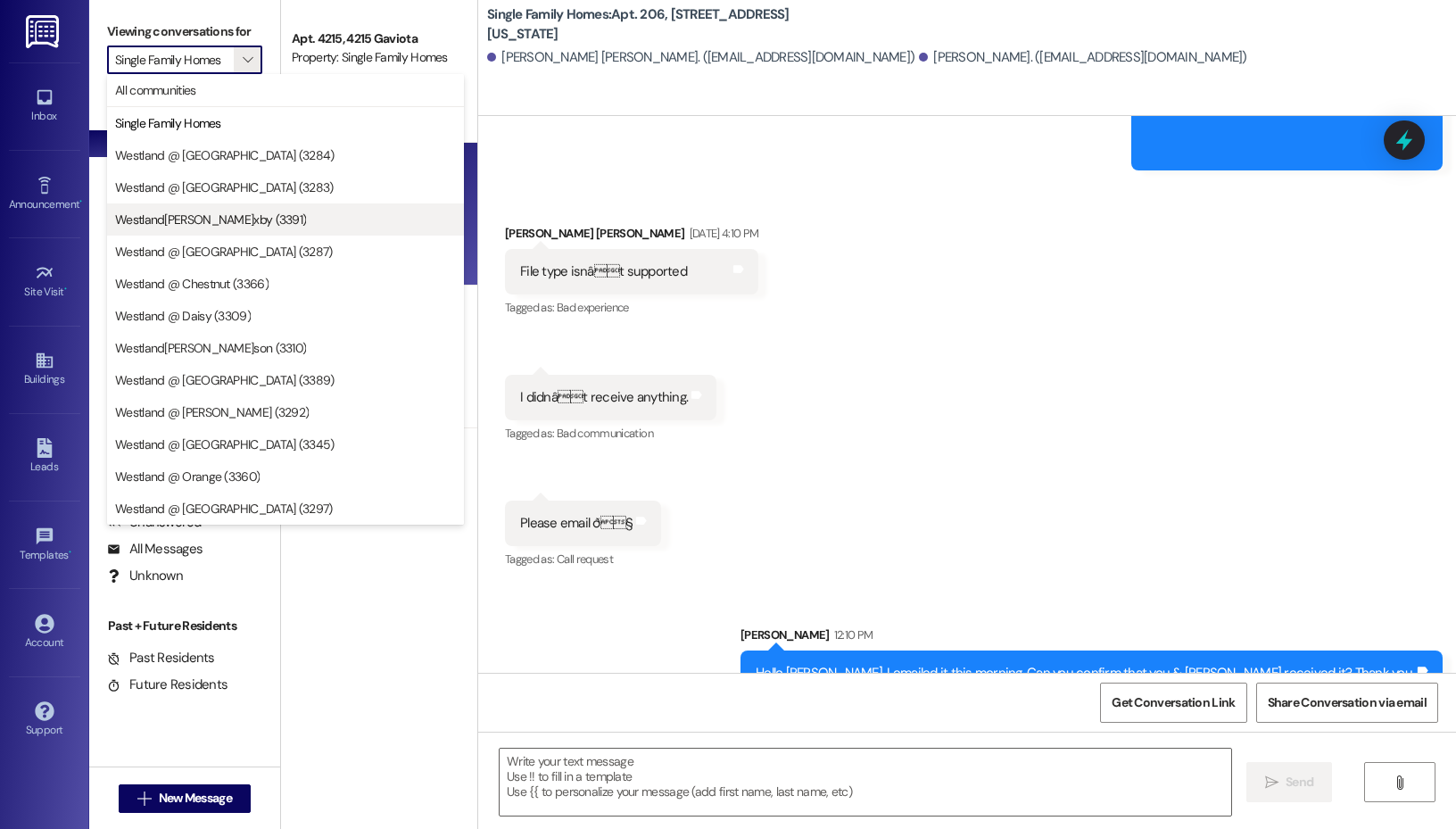
click at [252, 214] on span "Westland @ [PERSON_NAME] (3391)" at bounding box center [285, 219] width 341 height 18
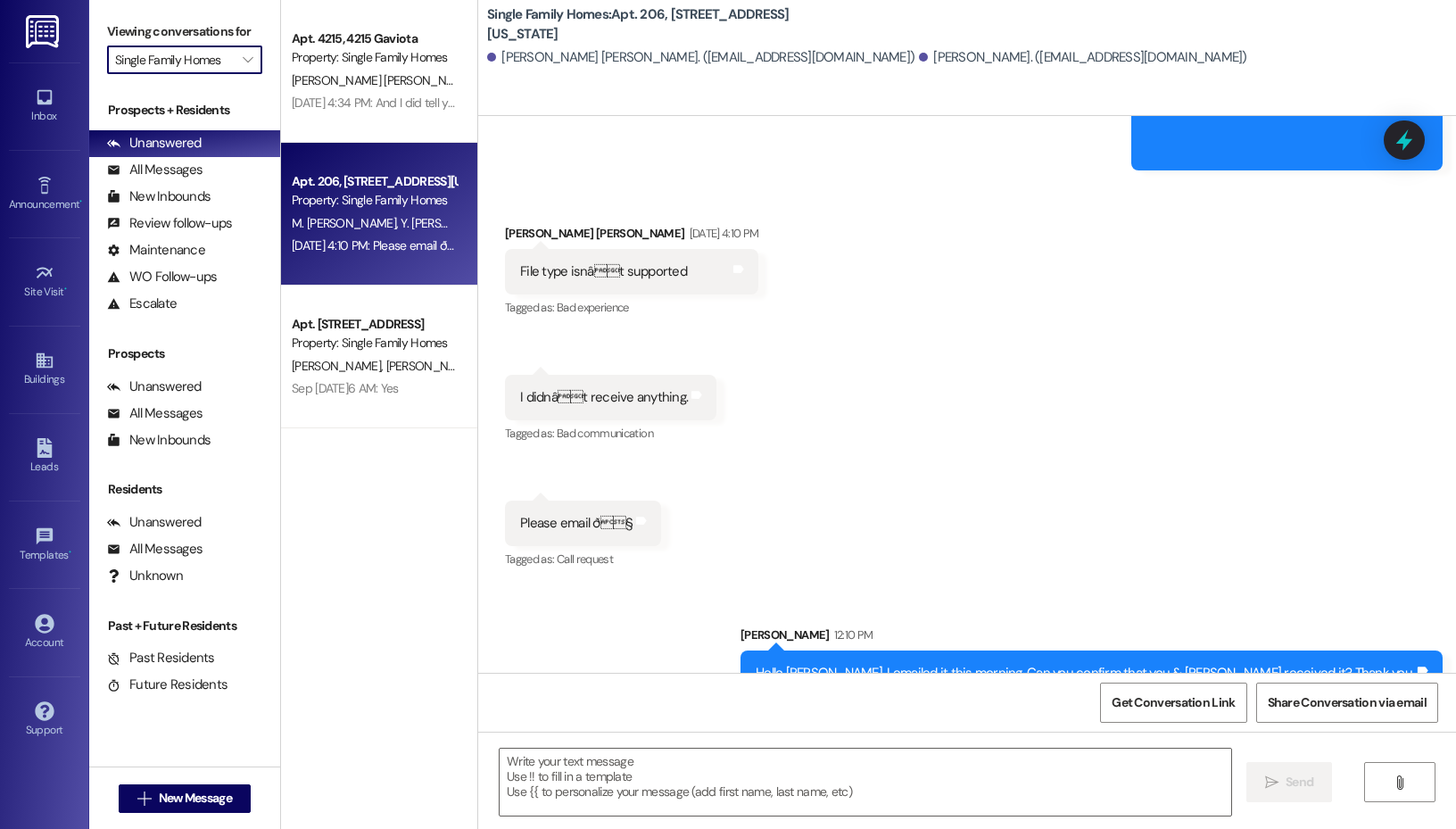
type input "Westland @ [PERSON_NAME] (3391)"
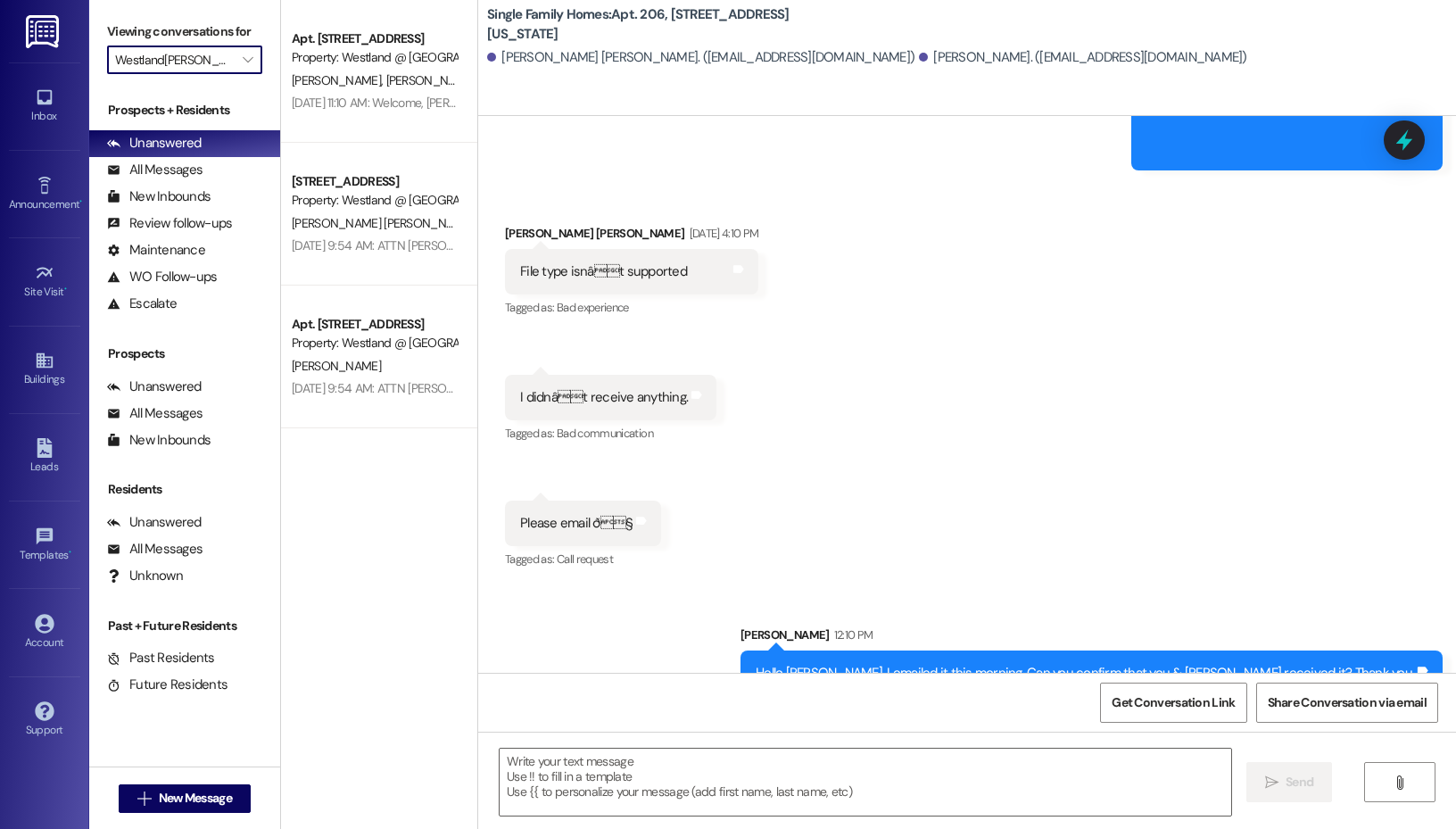
click at [216, 58] on input "Westland @ [PERSON_NAME] (3391)" at bounding box center [174, 60] width 119 height 29
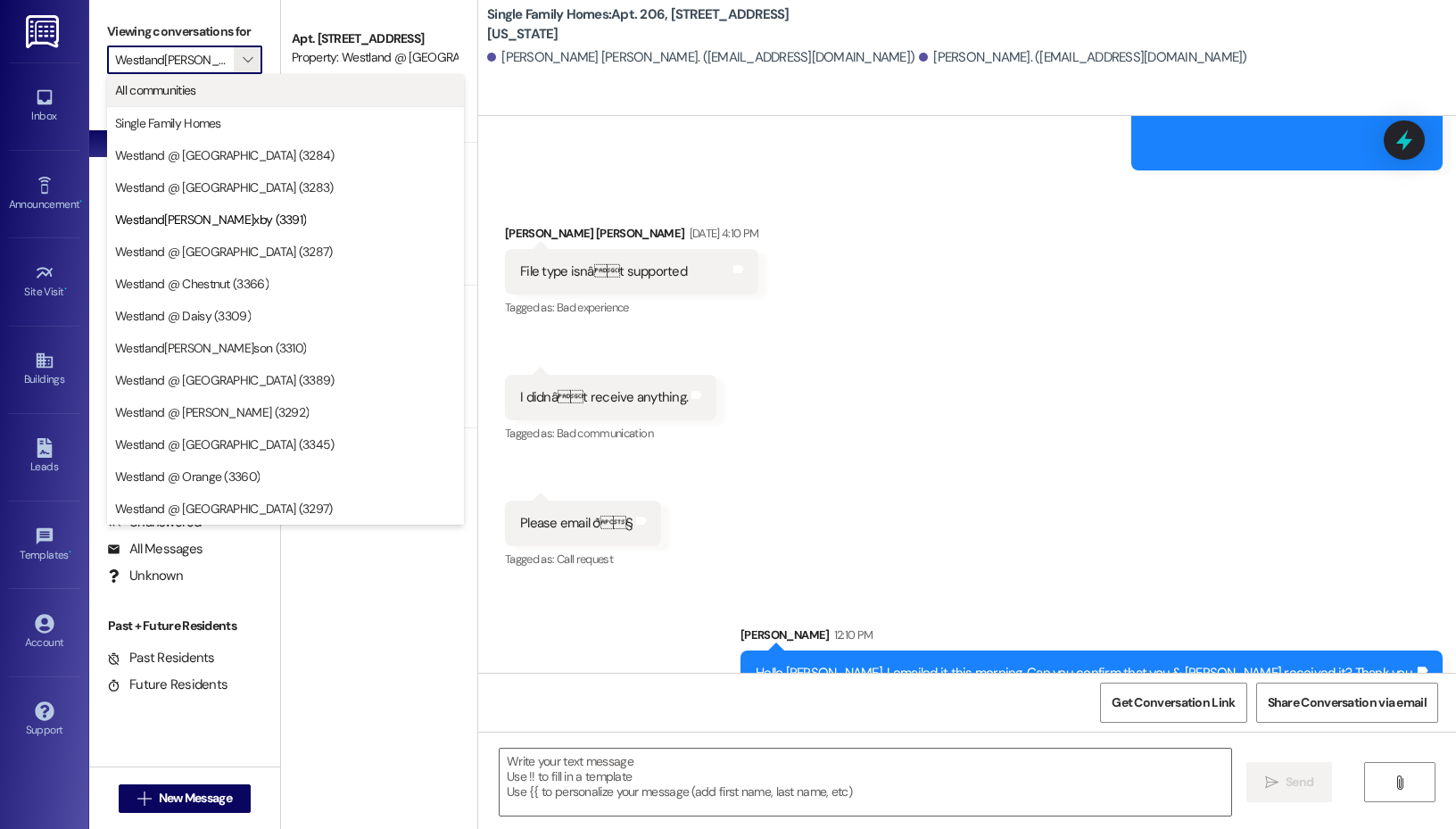
click at [213, 95] on span "All communities" at bounding box center [285, 90] width 341 height 18
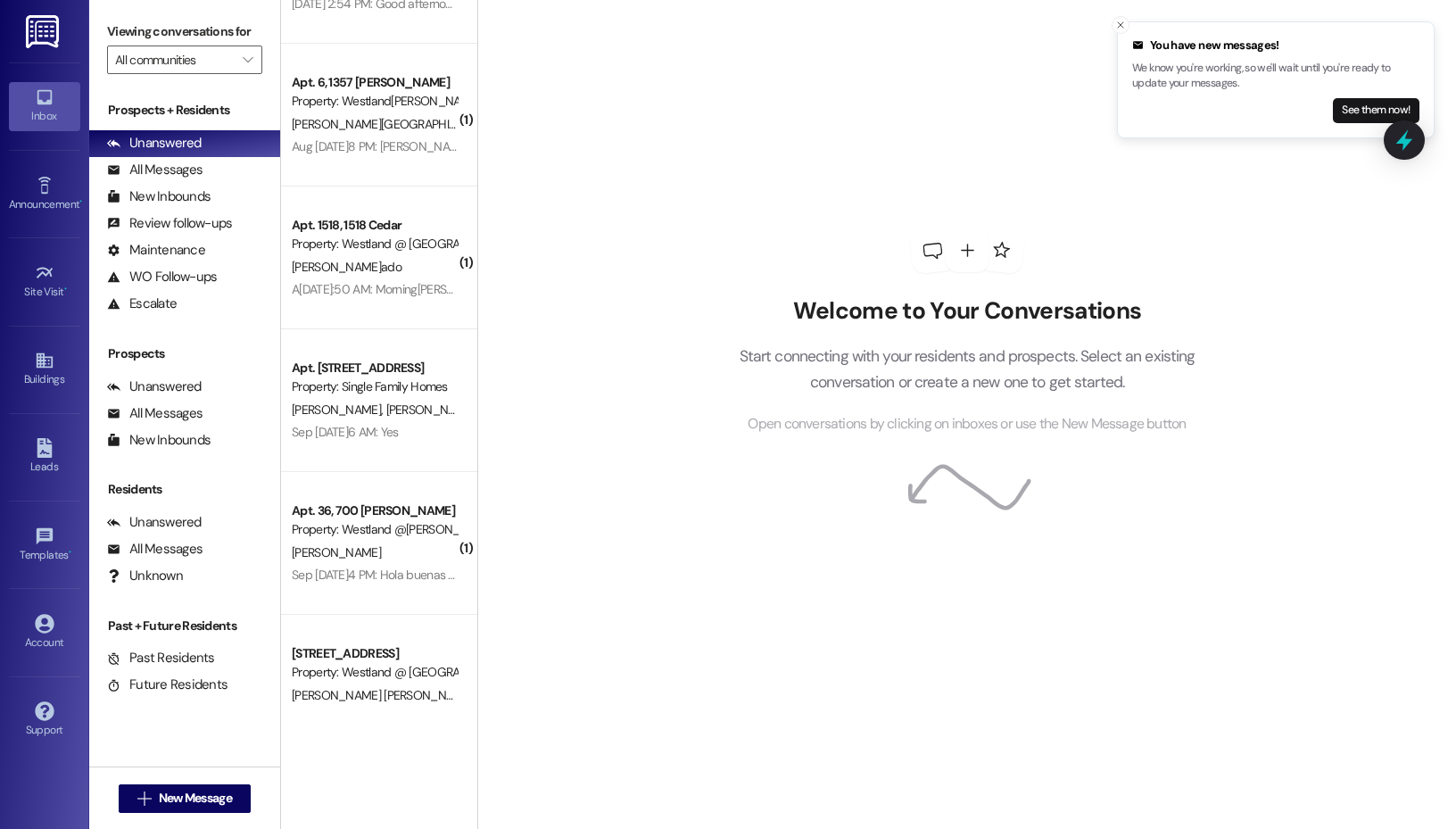
scroll to position [92, 0]
